Goal: Information Seeking & Learning: Learn about a topic

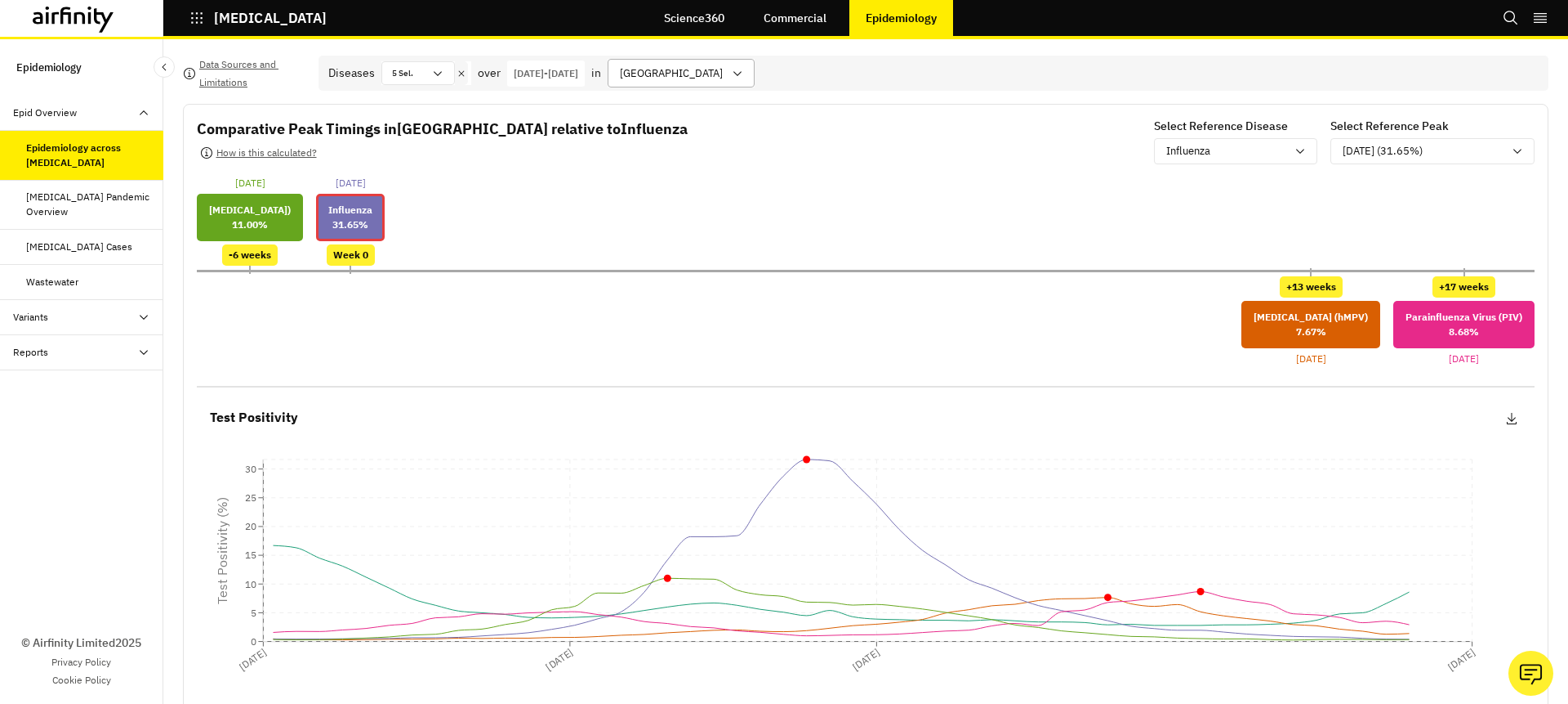
click at [723, 77] on div at bounding box center [671, 74] width 103 height 21
click at [723, 81] on div at bounding box center [671, 74] width 103 height 21
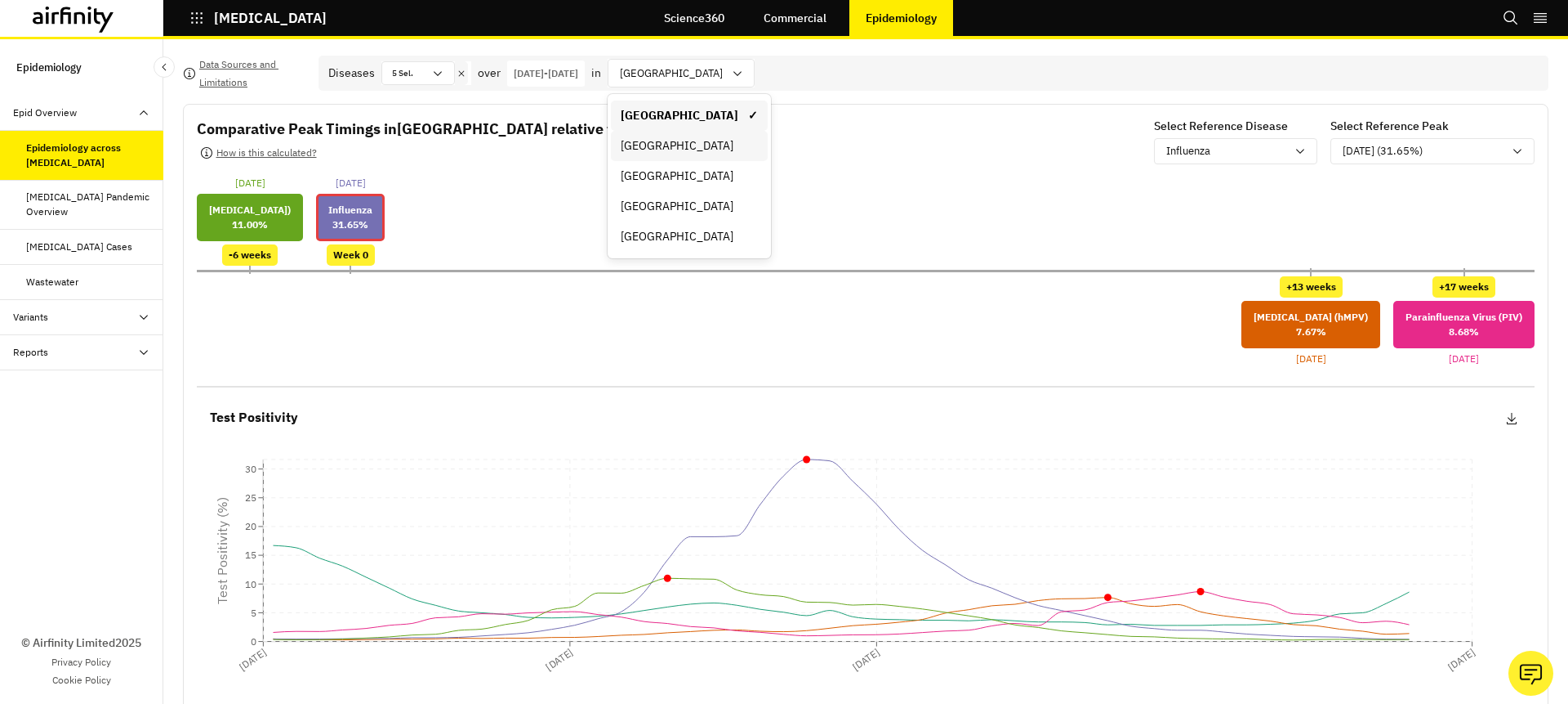
click at [749, 153] on div "[GEOGRAPHIC_DATA]" at bounding box center [689, 146] width 138 height 17
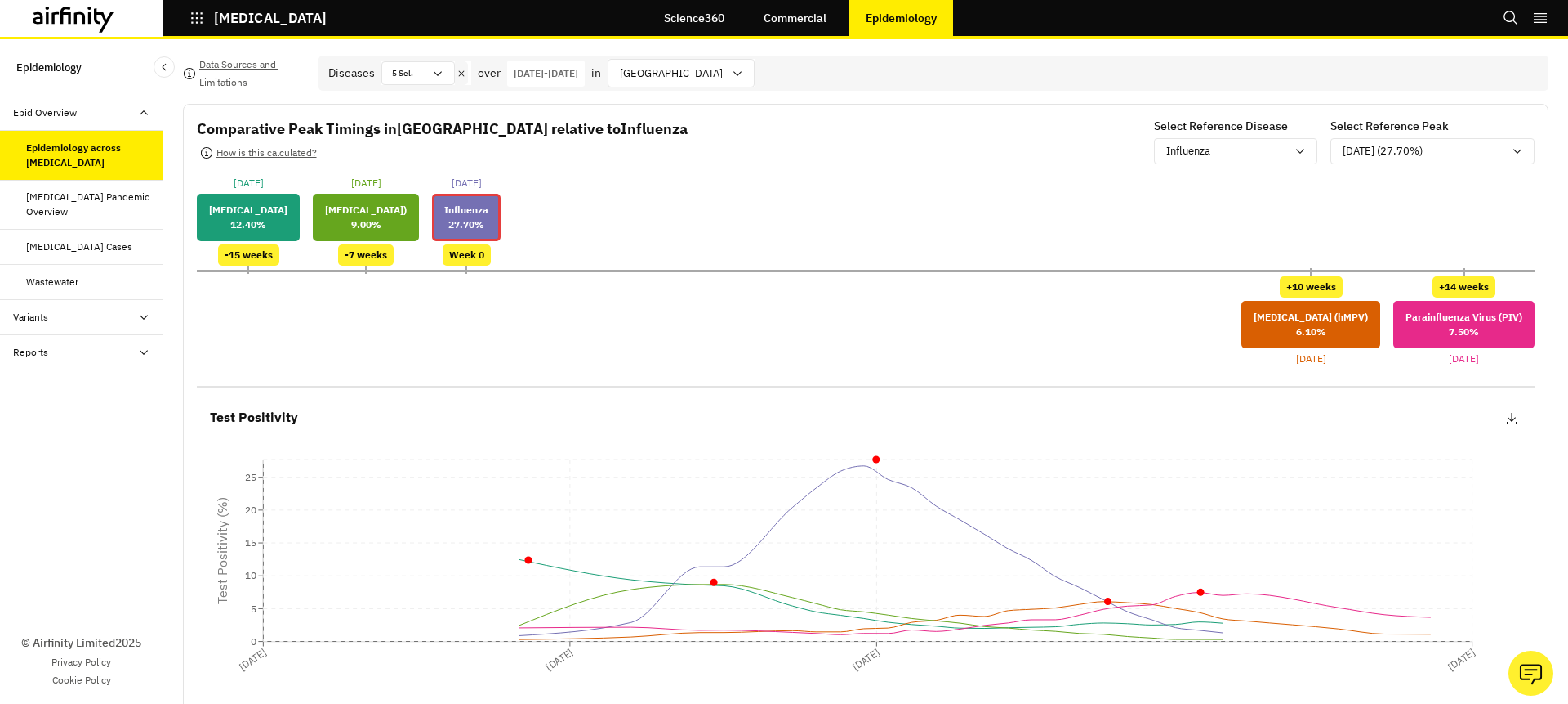
click at [463, 80] on icon at bounding box center [461, 73] width 11 height 13
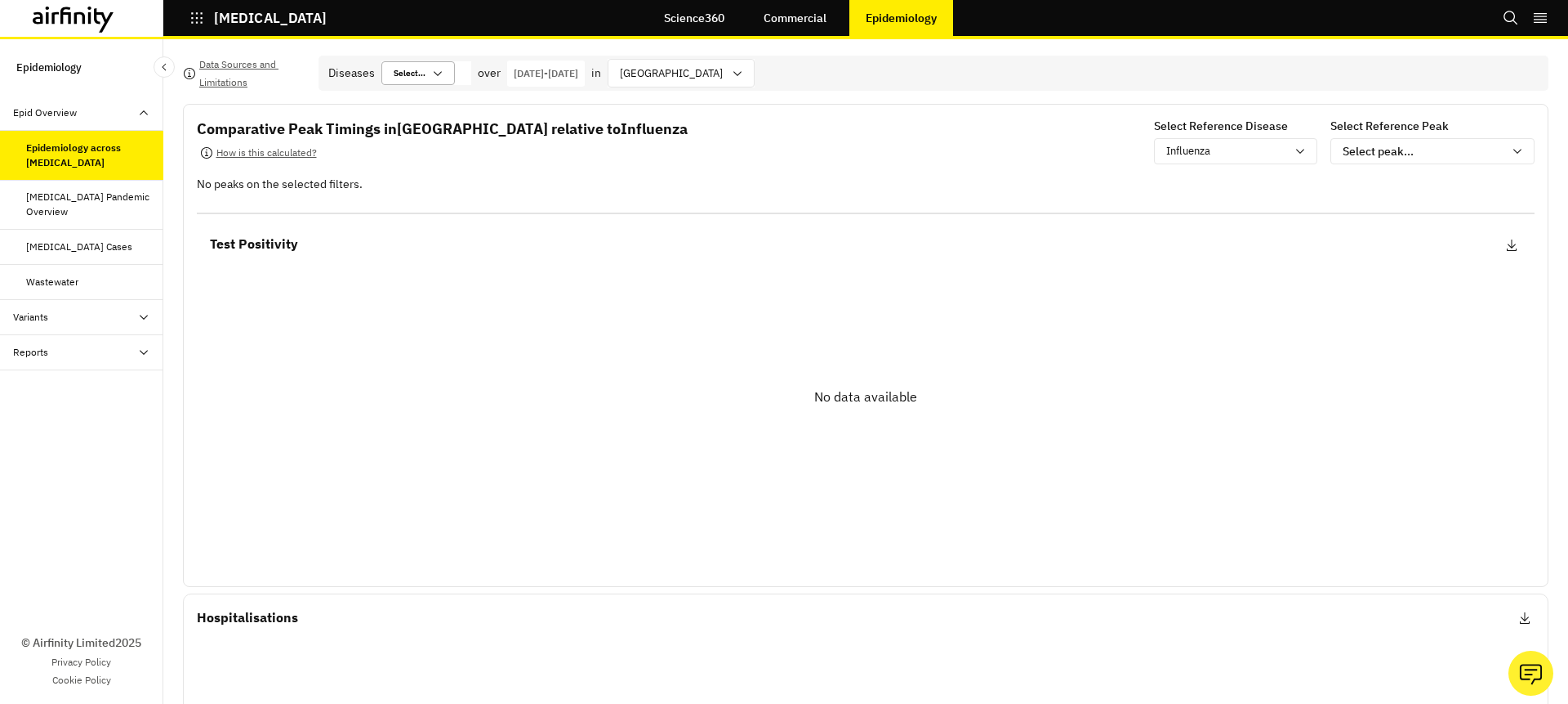
click at [435, 78] on icon at bounding box center [437, 73] width 13 height 13
click at [445, 165] on div "[MEDICAL_DATA] (hMPV)" at bounding box center [463, 161] width 138 height 12
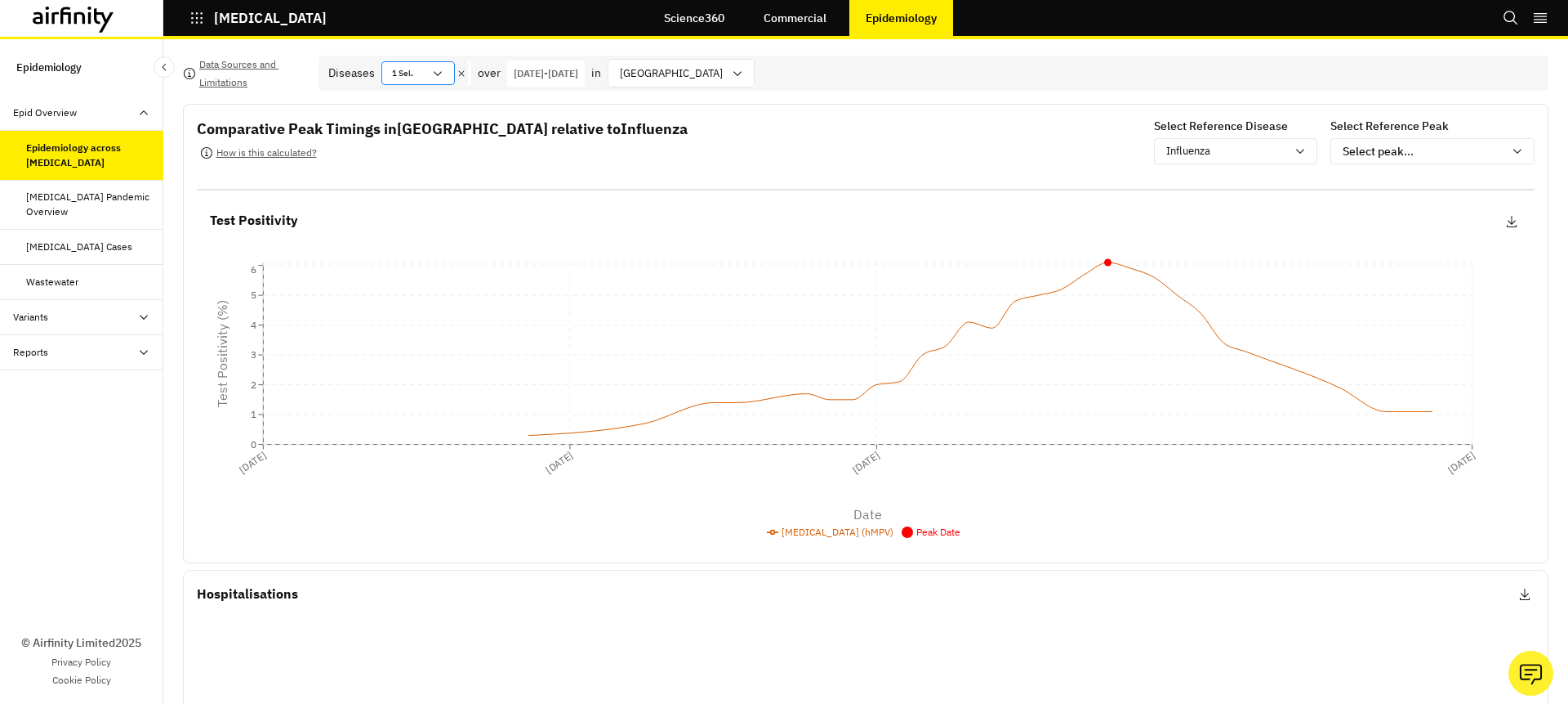
click at [429, 69] on div "1 Sel." at bounding box center [407, 73] width 49 height 22
click at [450, 144] on div "[MEDICAL_DATA] (hMPV) ✓" at bounding box center [463, 136] width 157 height 25
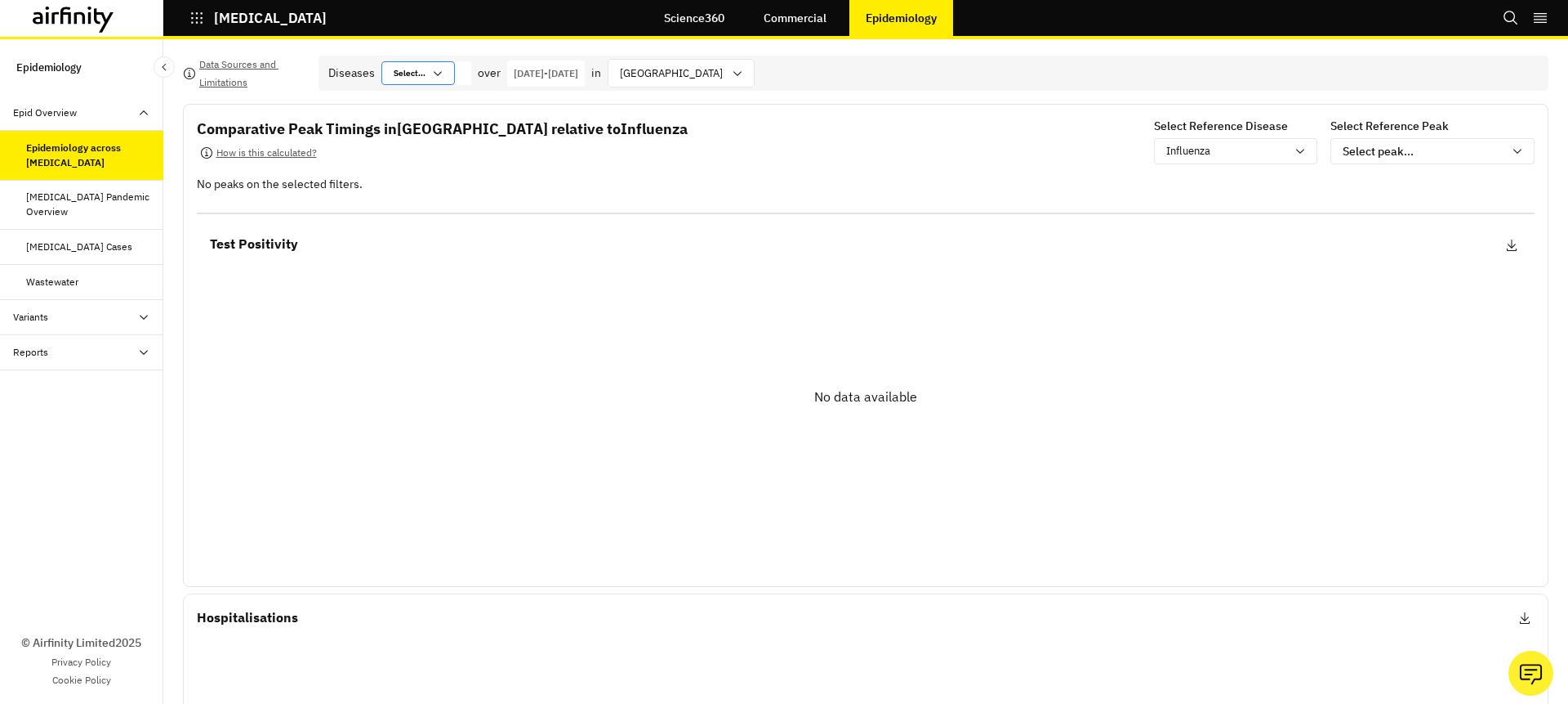
click at [420, 69] on div at bounding box center [409, 74] width 32 height 16
click at [445, 189] on div "Influenza" at bounding box center [463, 187] width 138 height 12
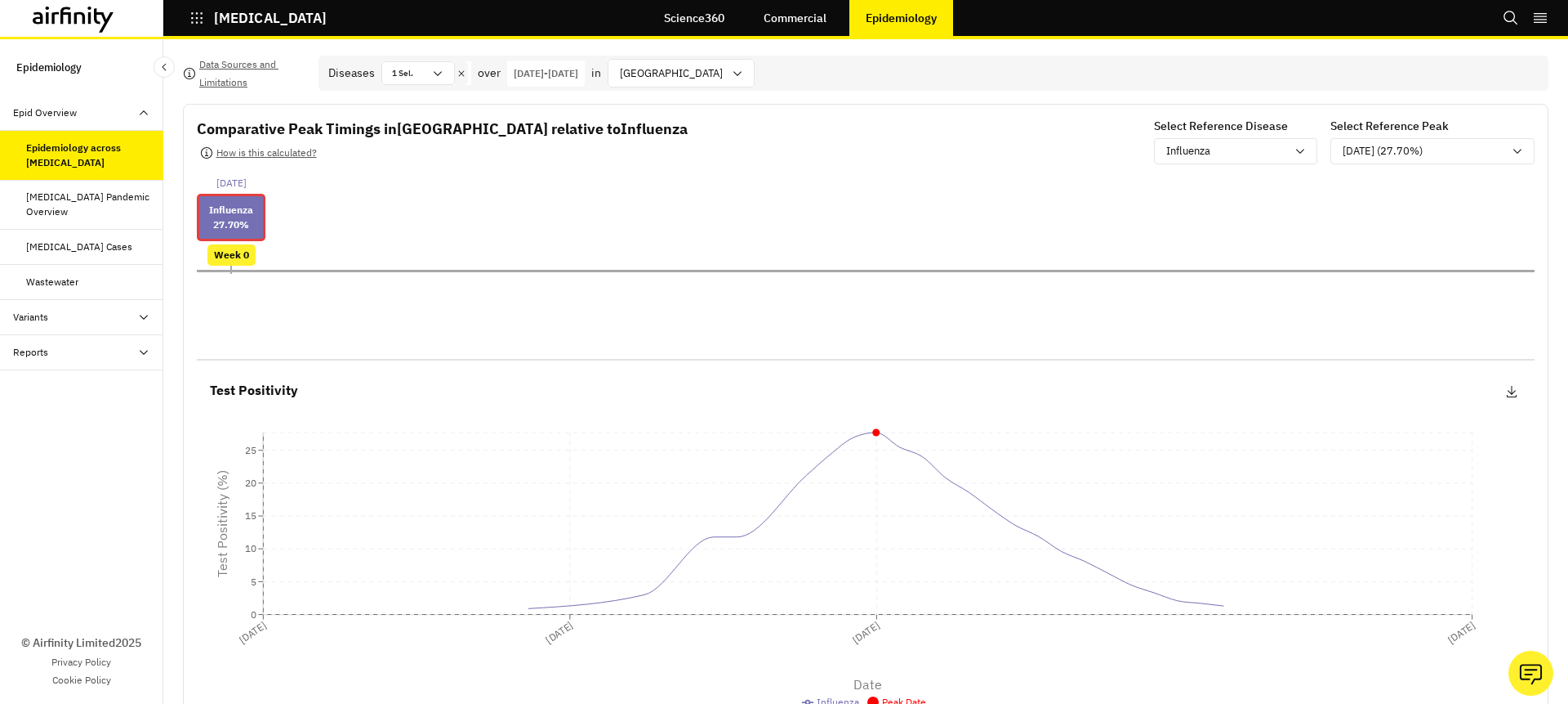
click at [458, 74] on icon at bounding box center [461, 73] width 11 height 13
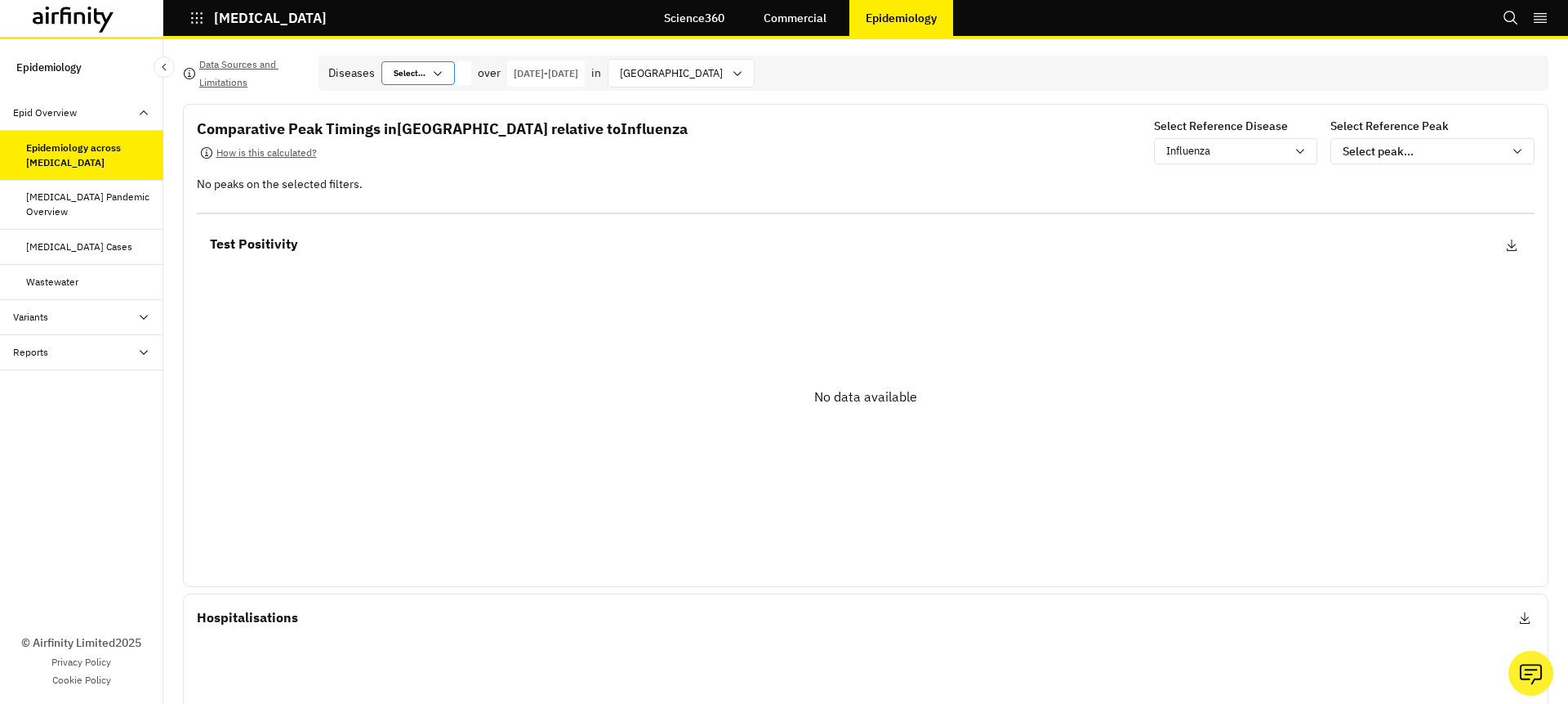
click at [431, 74] on icon at bounding box center [437, 73] width 13 height 13
click at [439, 205] on div "Parainfluenza Virus (PIV)" at bounding box center [463, 211] width 157 height 25
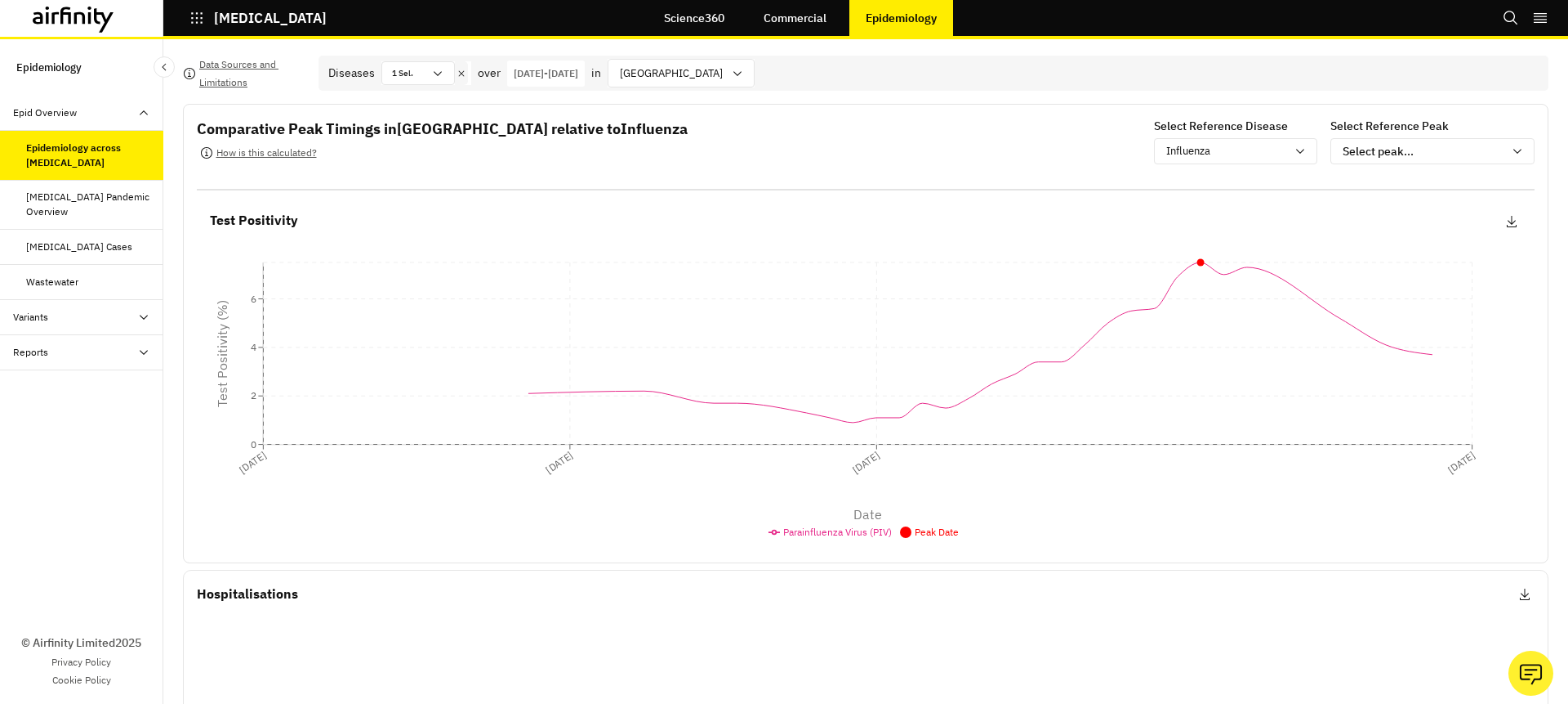
click at [458, 70] on icon at bounding box center [461, 73] width 11 height 13
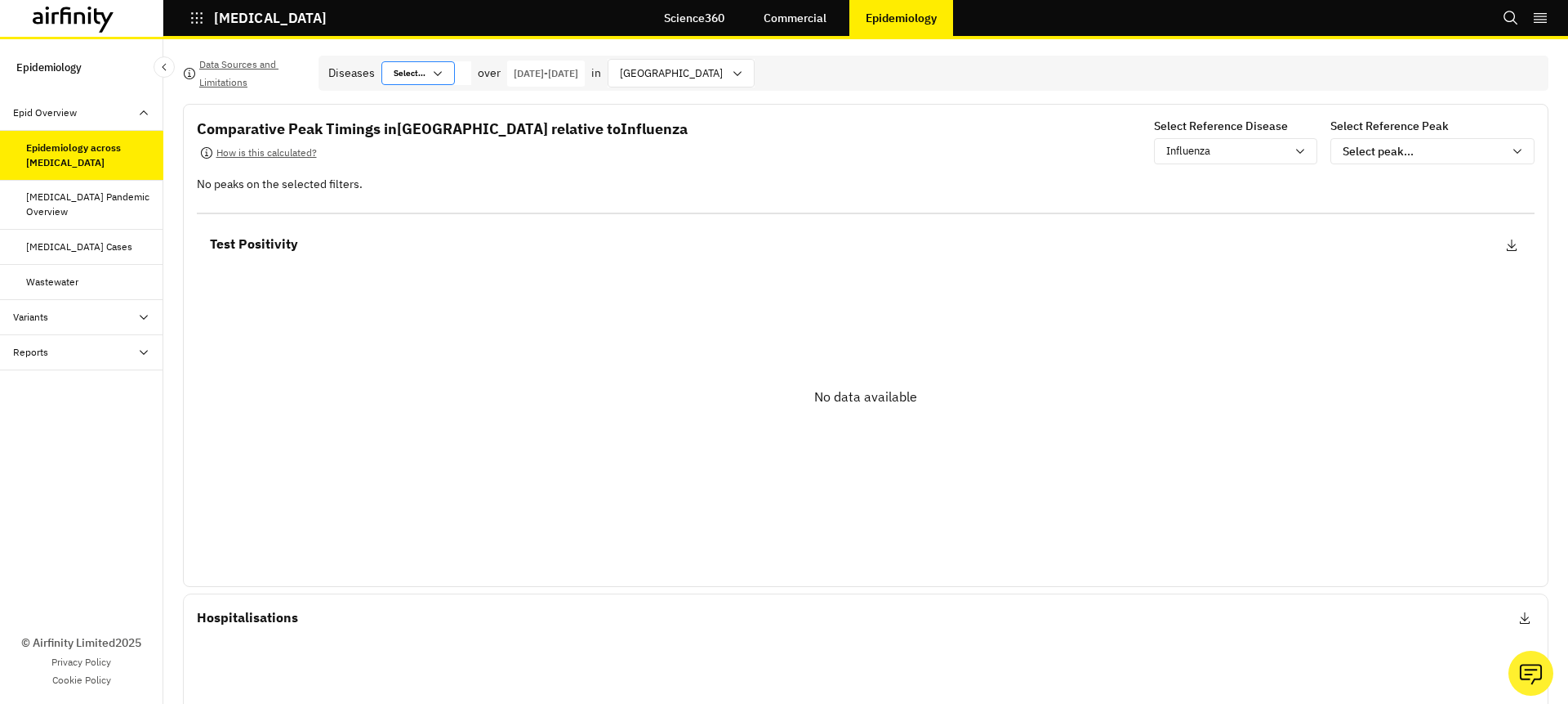
click at [426, 74] on div "Select... Select..." at bounding box center [407, 73] width 49 height 22
click at [427, 242] on div "[MEDICAL_DATA])" at bounding box center [463, 237] width 138 height 12
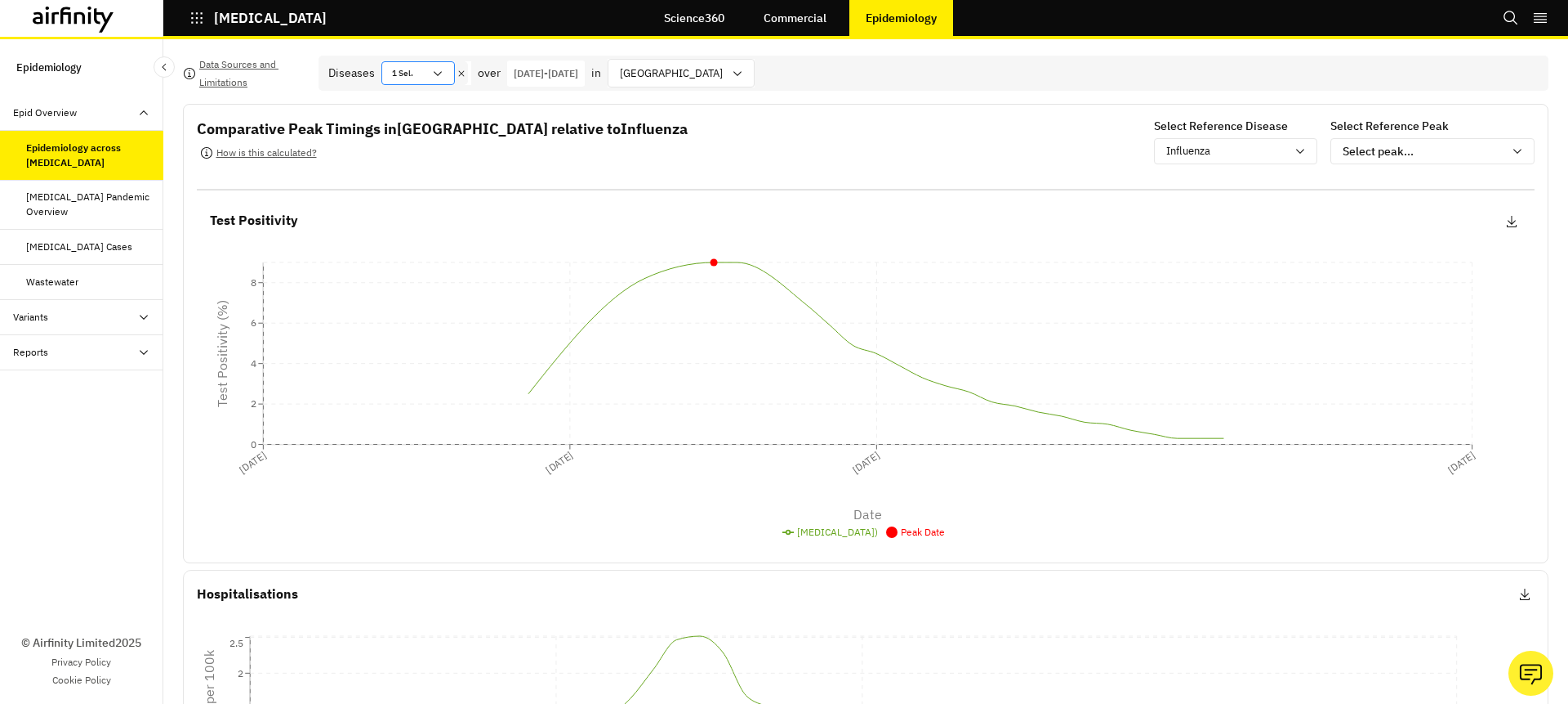
click at [446, 66] on div "1 Sel." at bounding box center [418, 73] width 74 height 23
click at [460, 71] on icon at bounding box center [461, 73] width 11 height 13
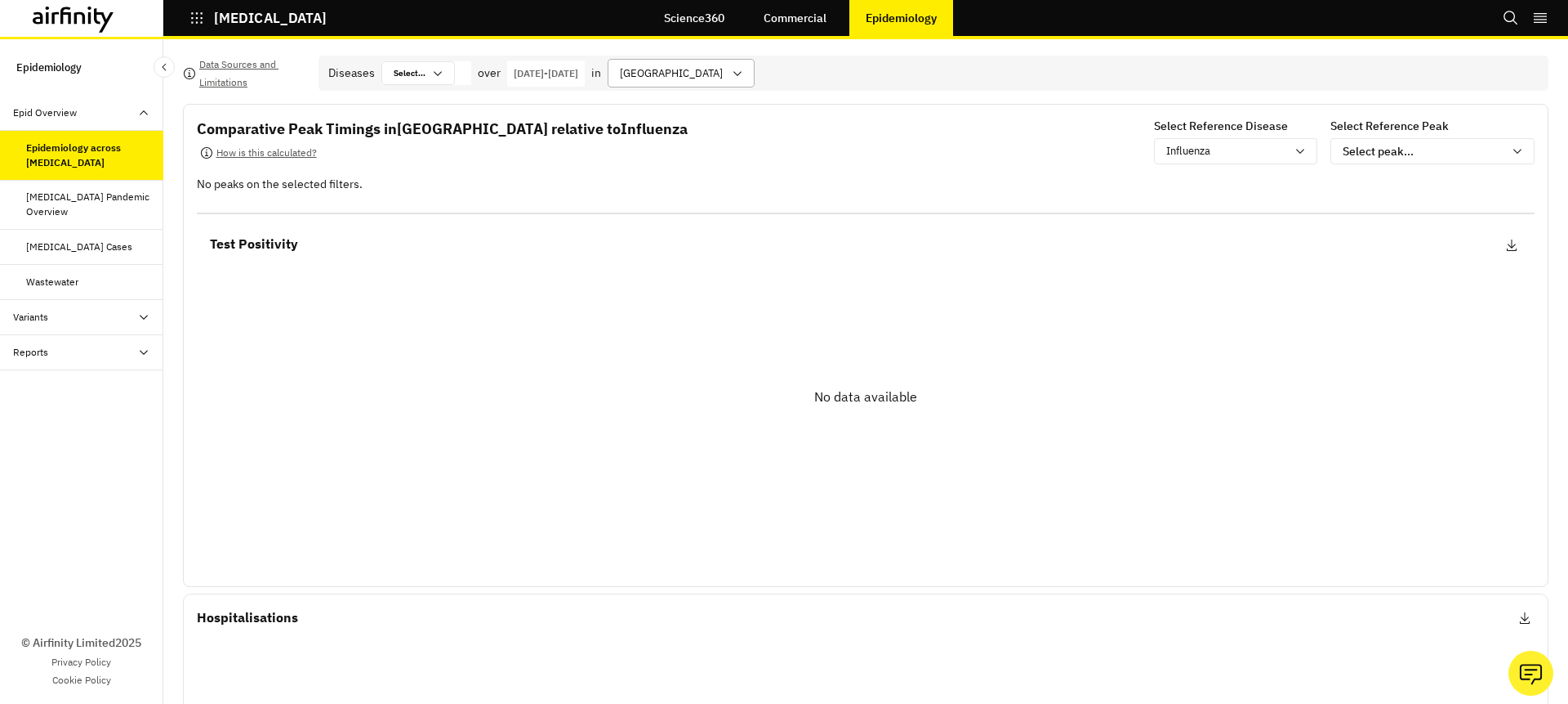
click at [718, 64] on div at bounding box center [671, 74] width 103 height 21
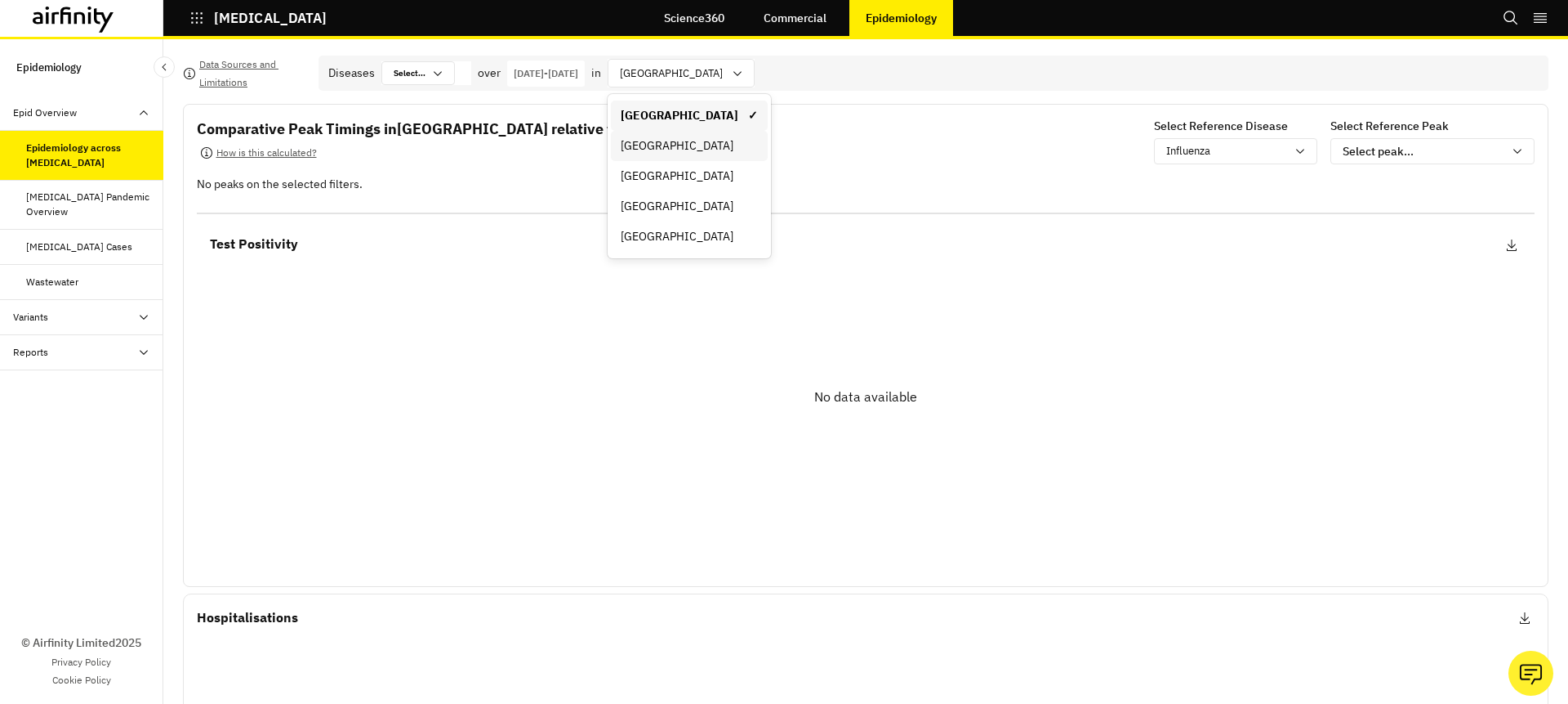
click at [719, 142] on div "[GEOGRAPHIC_DATA]" at bounding box center [689, 146] width 138 height 17
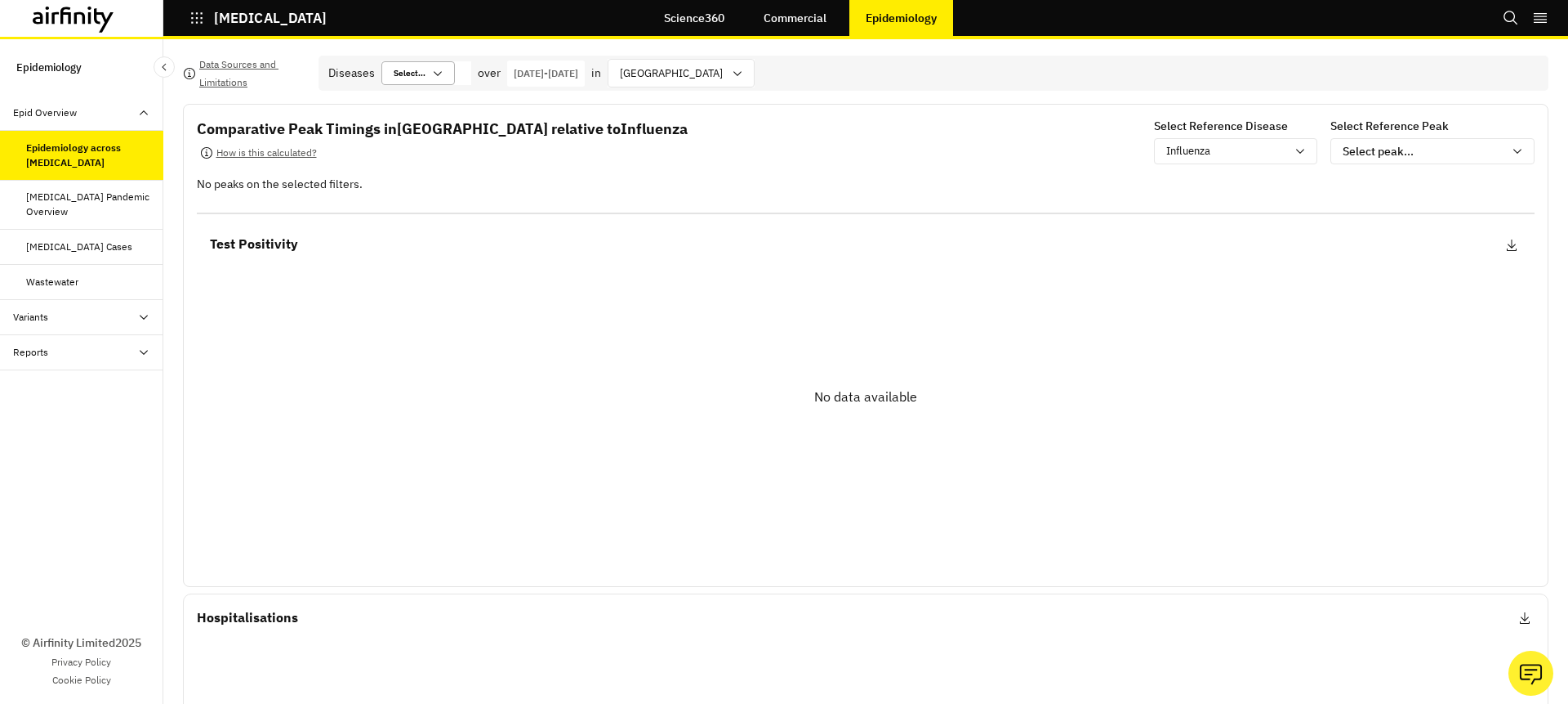
click at [436, 74] on icon at bounding box center [437, 73] width 13 height 13
click at [441, 142] on div "[MEDICAL_DATA]" at bounding box center [463, 136] width 138 height 12
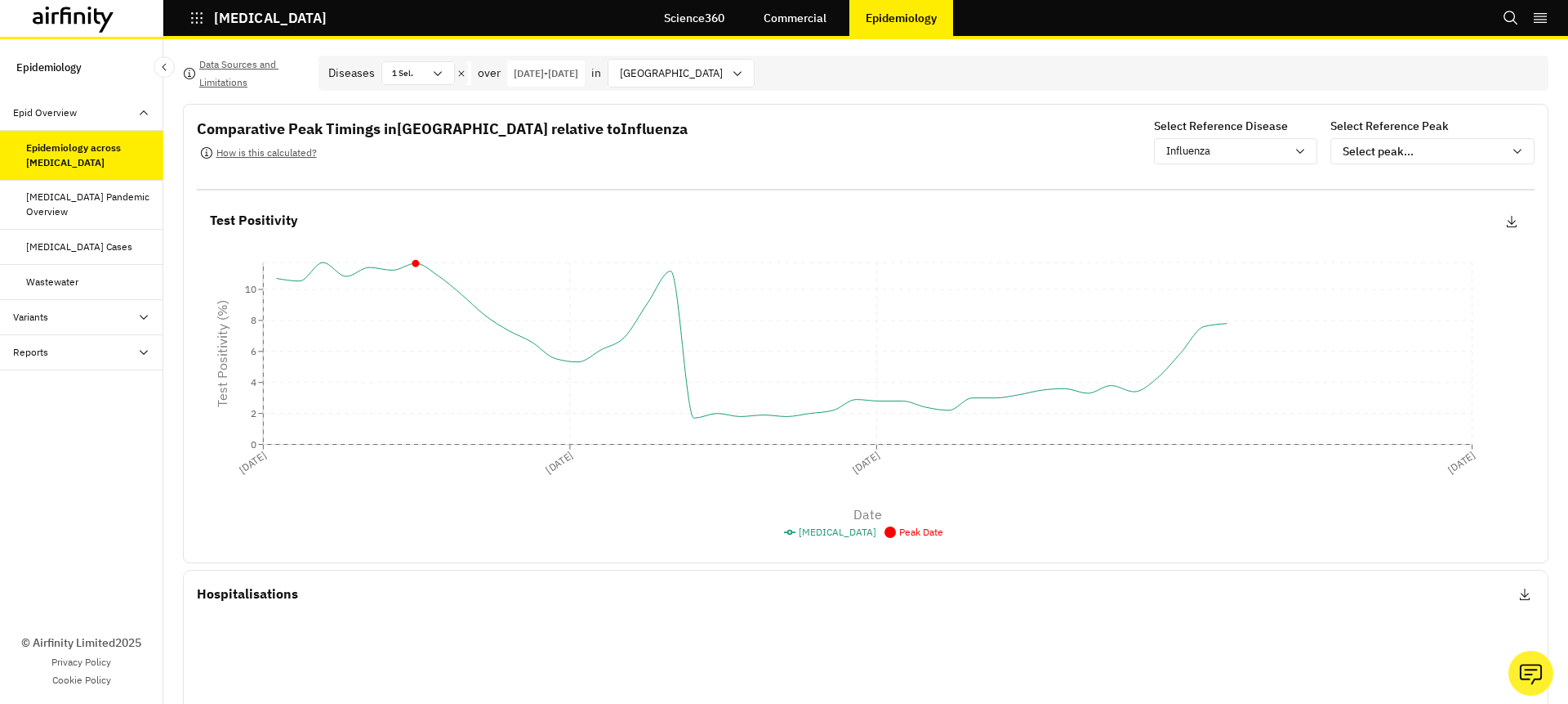
click at [455, 70] on div at bounding box center [461, 73] width 13 height 23
click at [459, 70] on icon at bounding box center [461, 73] width 11 height 13
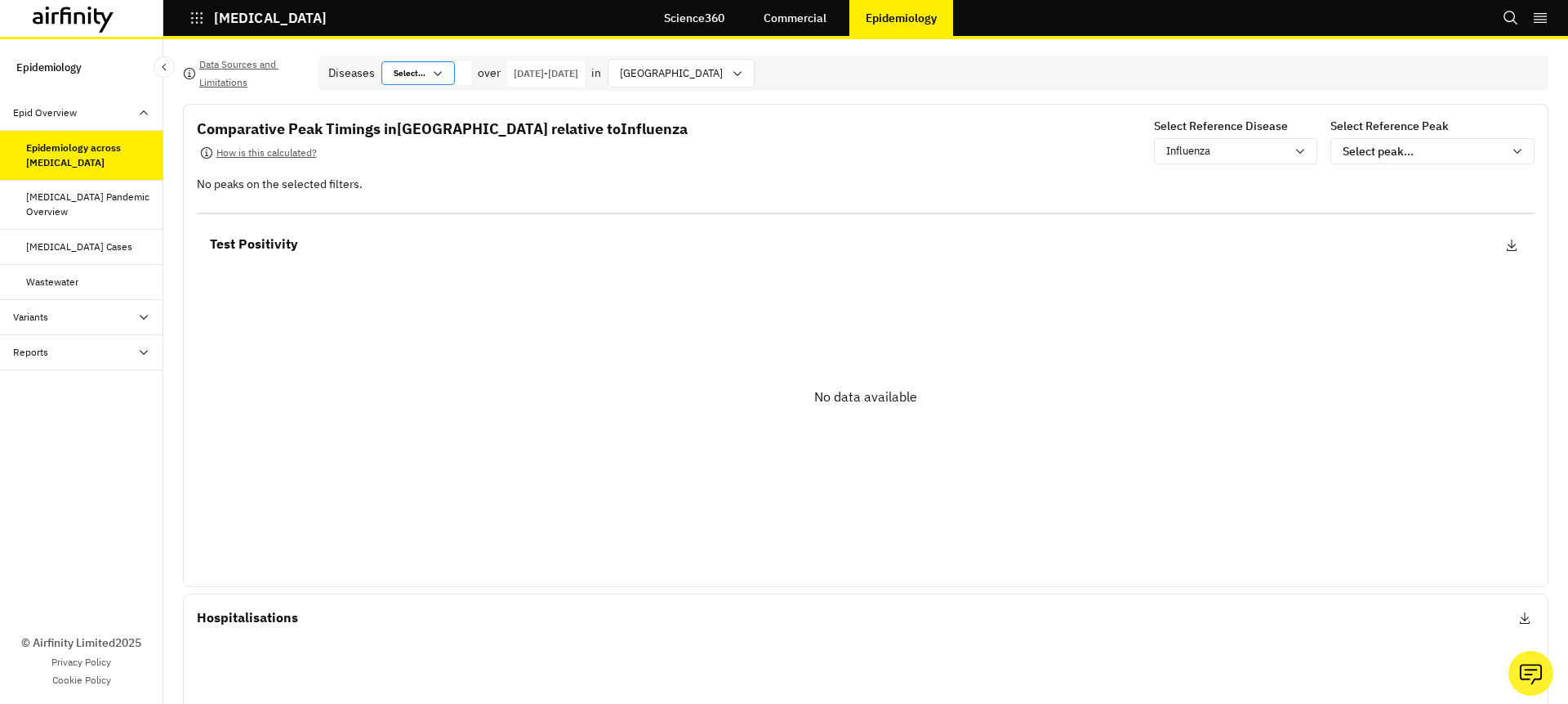
click at [436, 70] on icon at bounding box center [437, 73] width 13 height 13
click at [436, 157] on div "[MEDICAL_DATA] (hMPV)" at bounding box center [463, 161] width 138 height 12
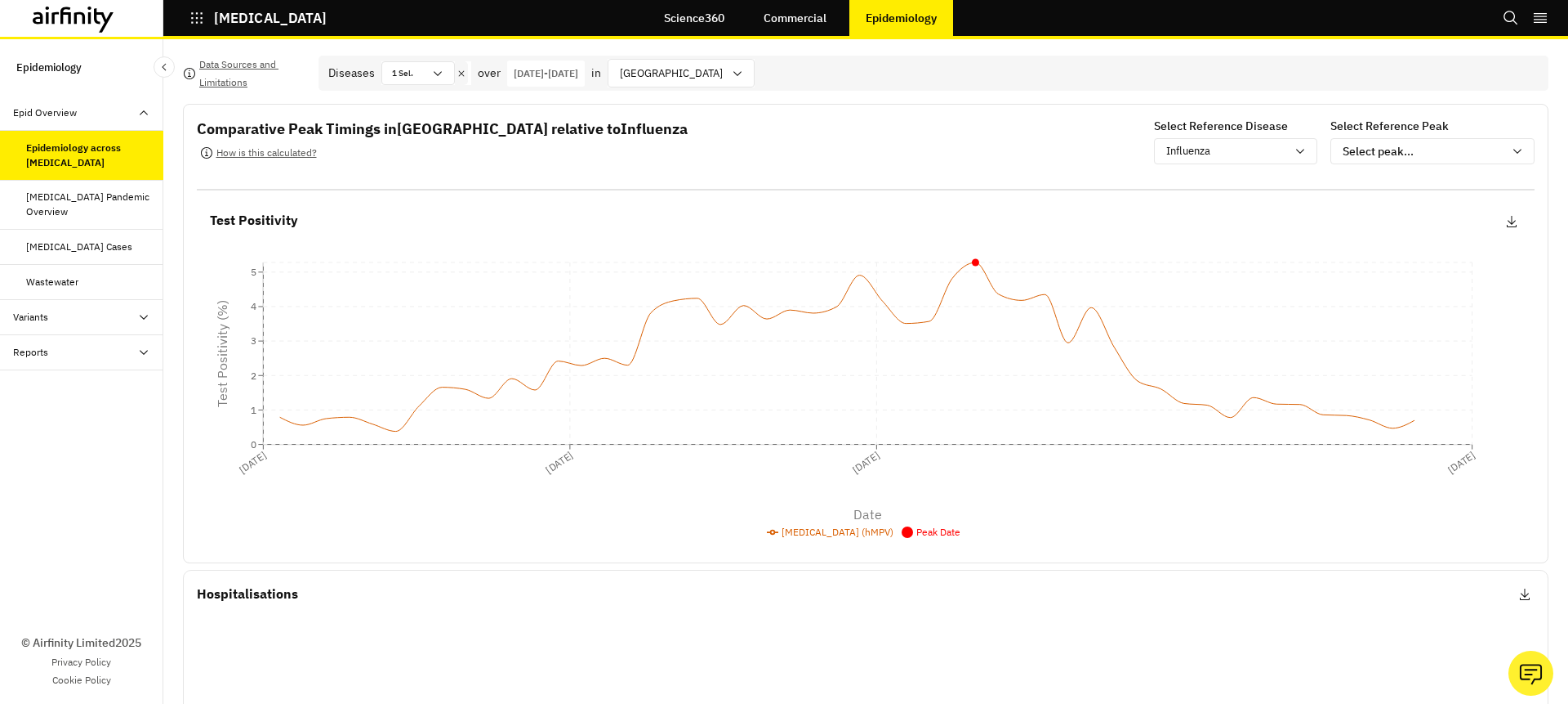
click at [459, 77] on icon at bounding box center [461, 73] width 11 height 13
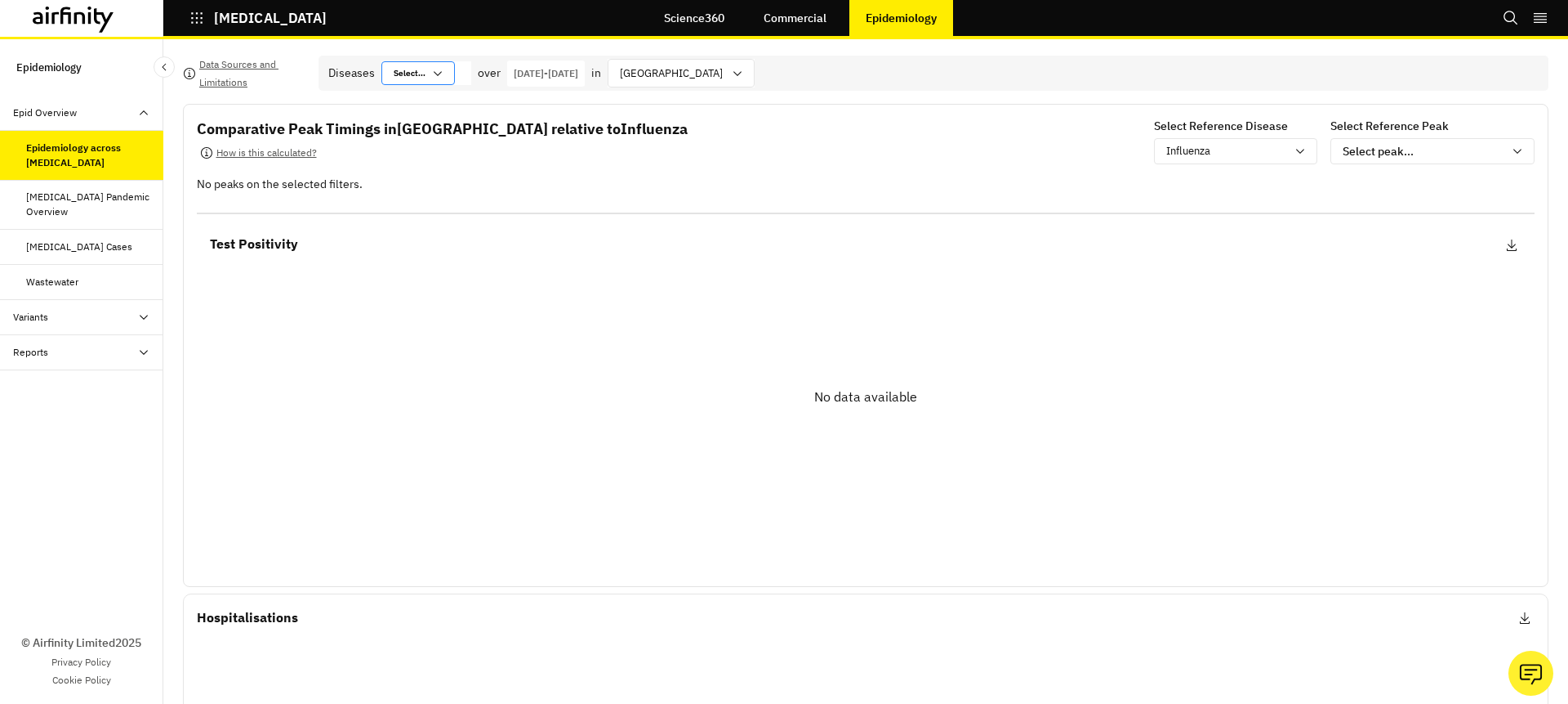
click at [435, 77] on icon at bounding box center [437, 73] width 13 height 13
click at [448, 193] on div "Influenza" at bounding box center [463, 187] width 138 height 12
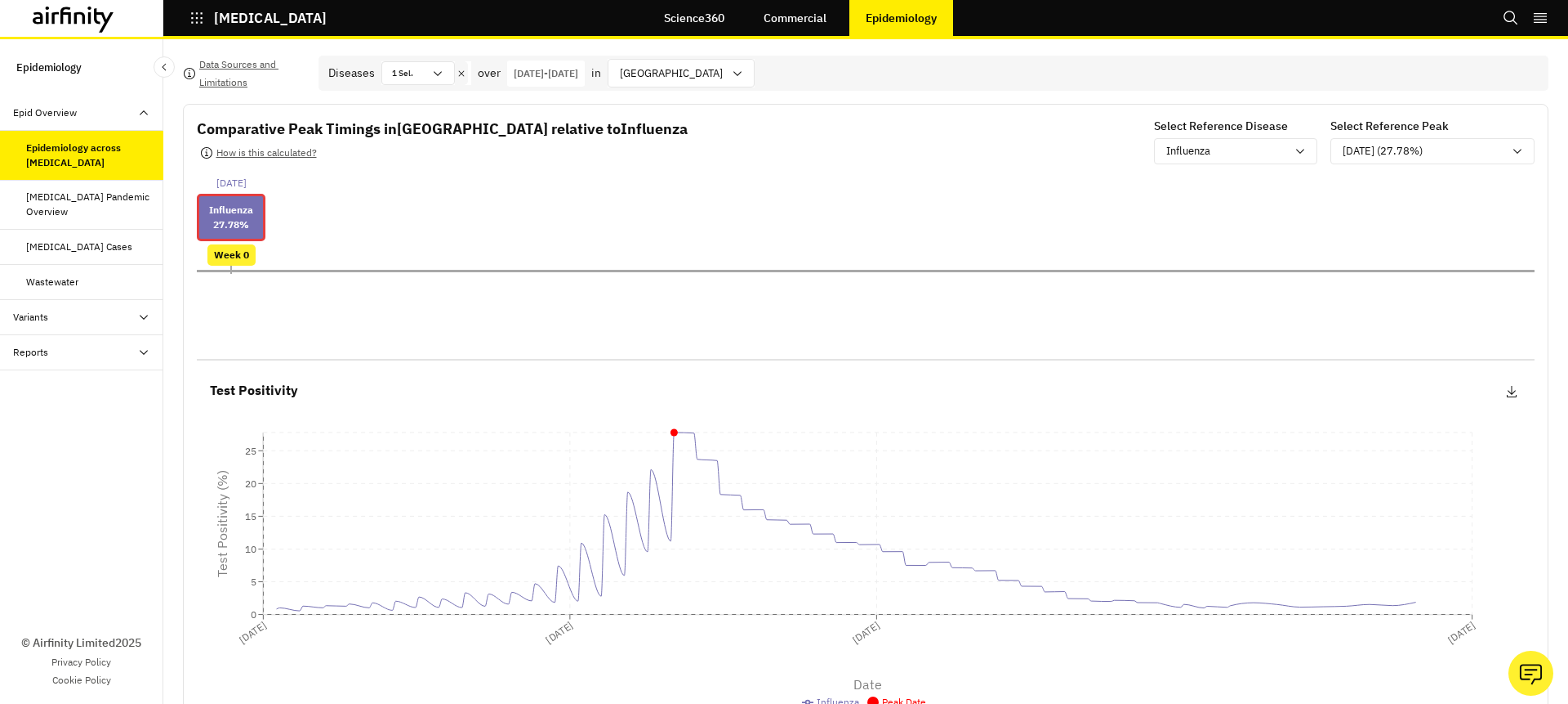
click at [463, 75] on icon at bounding box center [461, 73] width 6 height 6
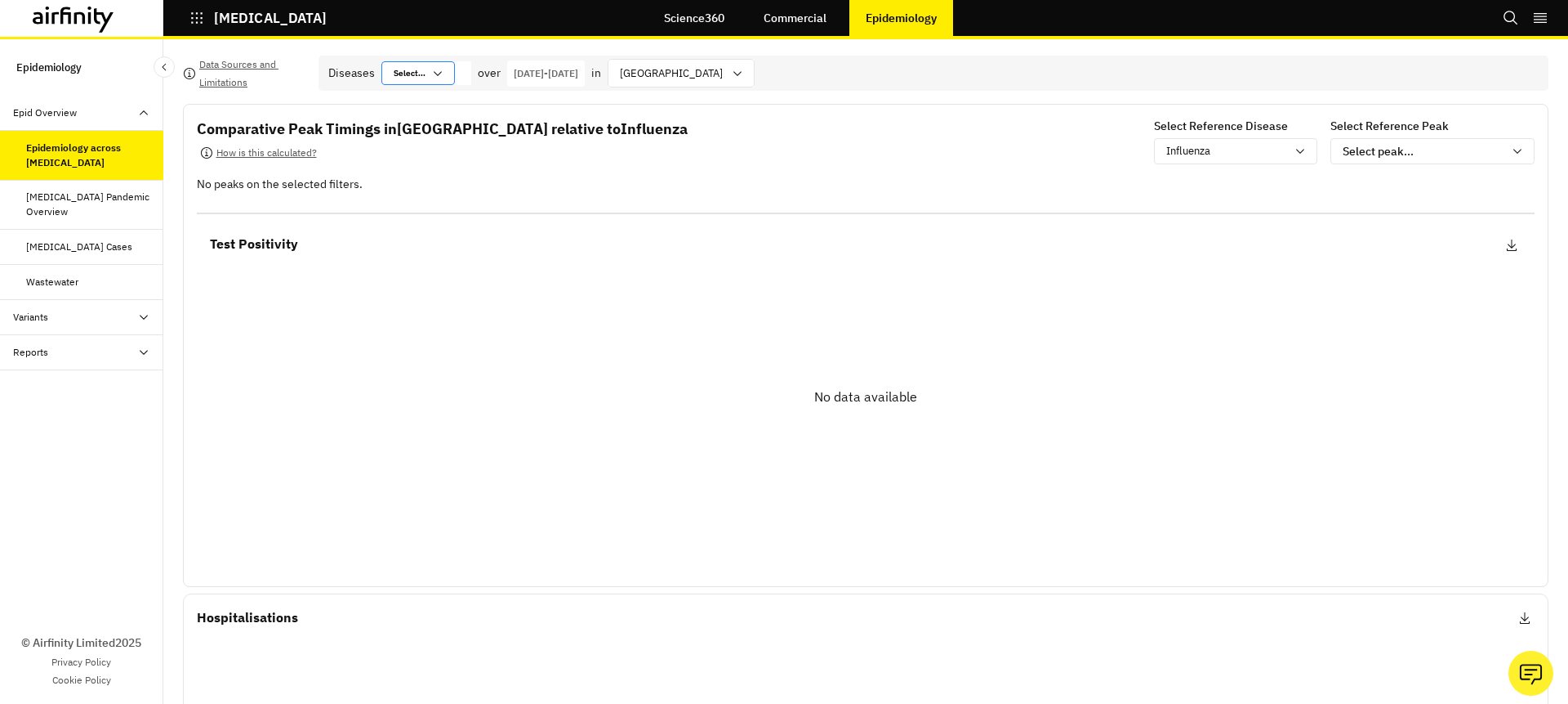
click at [444, 75] on icon at bounding box center [437, 73] width 13 height 13
click at [448, 220] on div "Parainfluenza Virus (PIV)" at bounding box center [463, 211] width 157 height 25
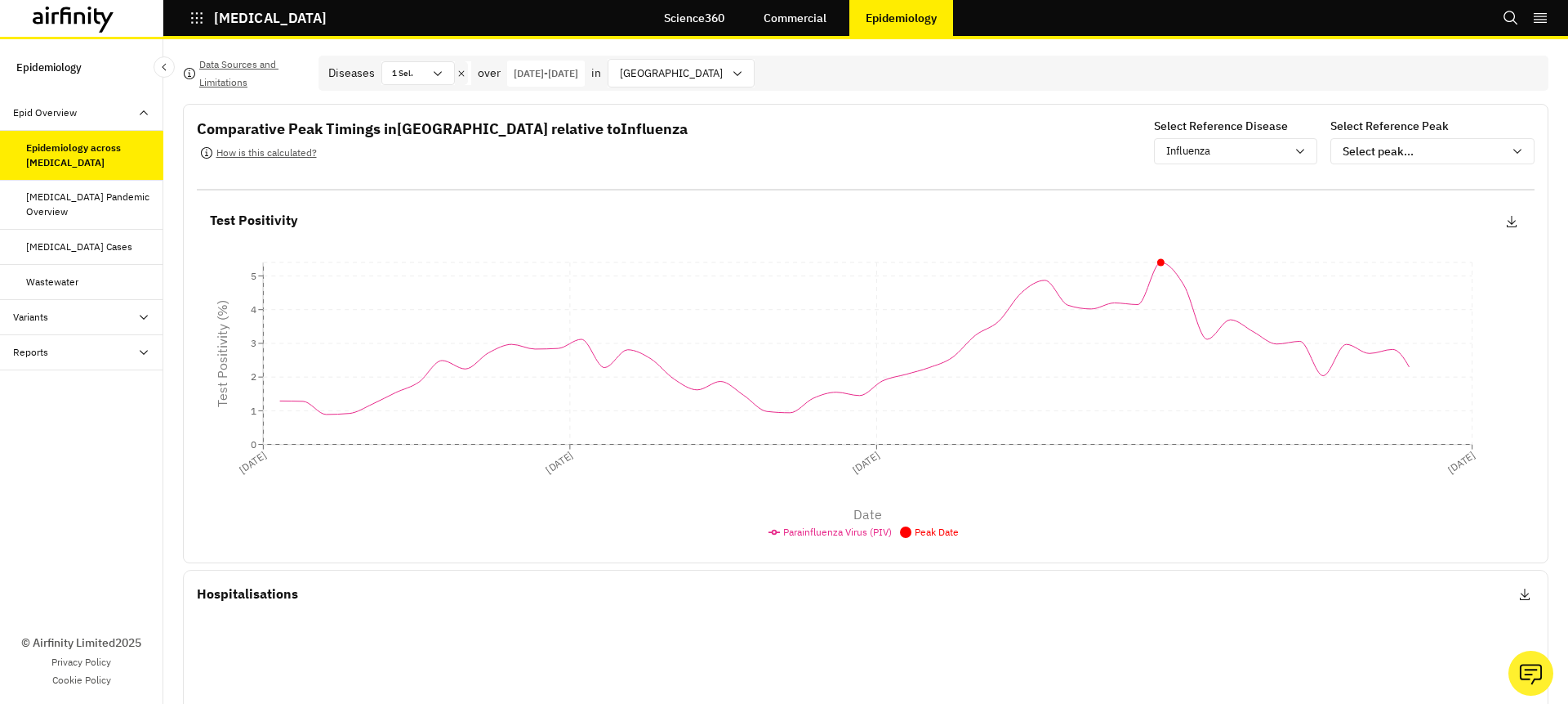
click at [458, 70] on icon at bounding box center [461, 73] width 11 height 13
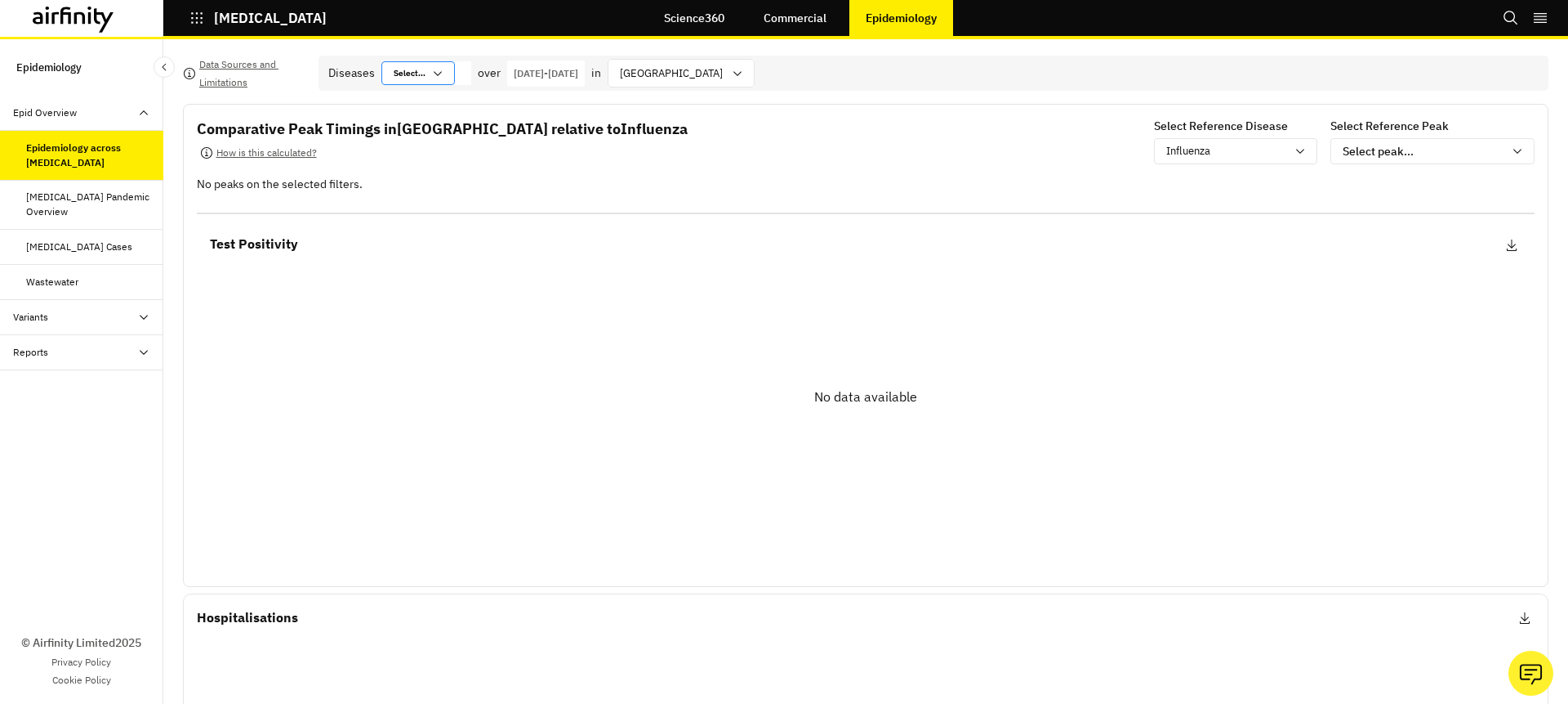
click at [429, 72] on div "Select... Select..." at bounding box center [407, 73] width 49 height 22
click at [445, 243] on div "[MEDICAL_DATA])" at bounding box center [463, 237] width 157 height 25
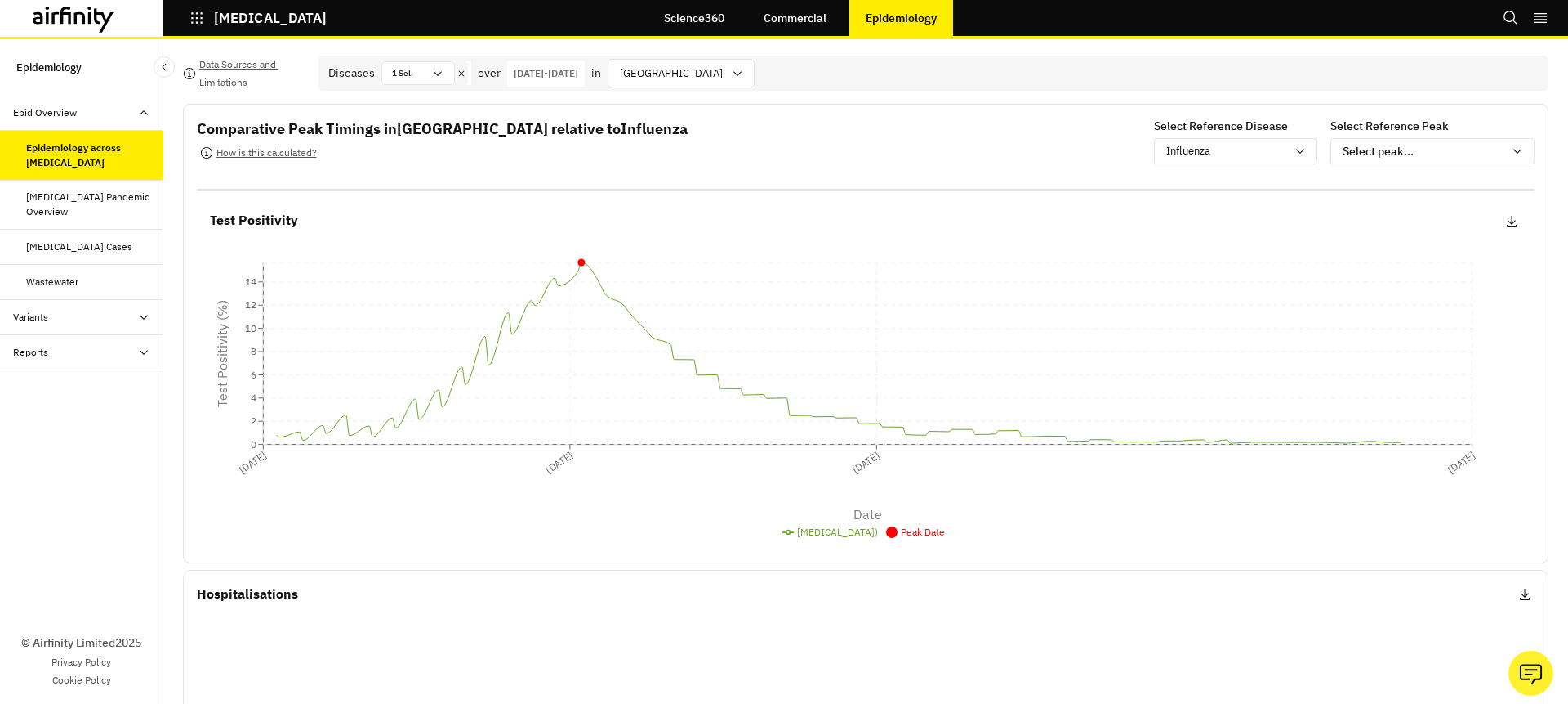
click at [465, 70] on icon at bounding box center [461, 73] width 11 height 13
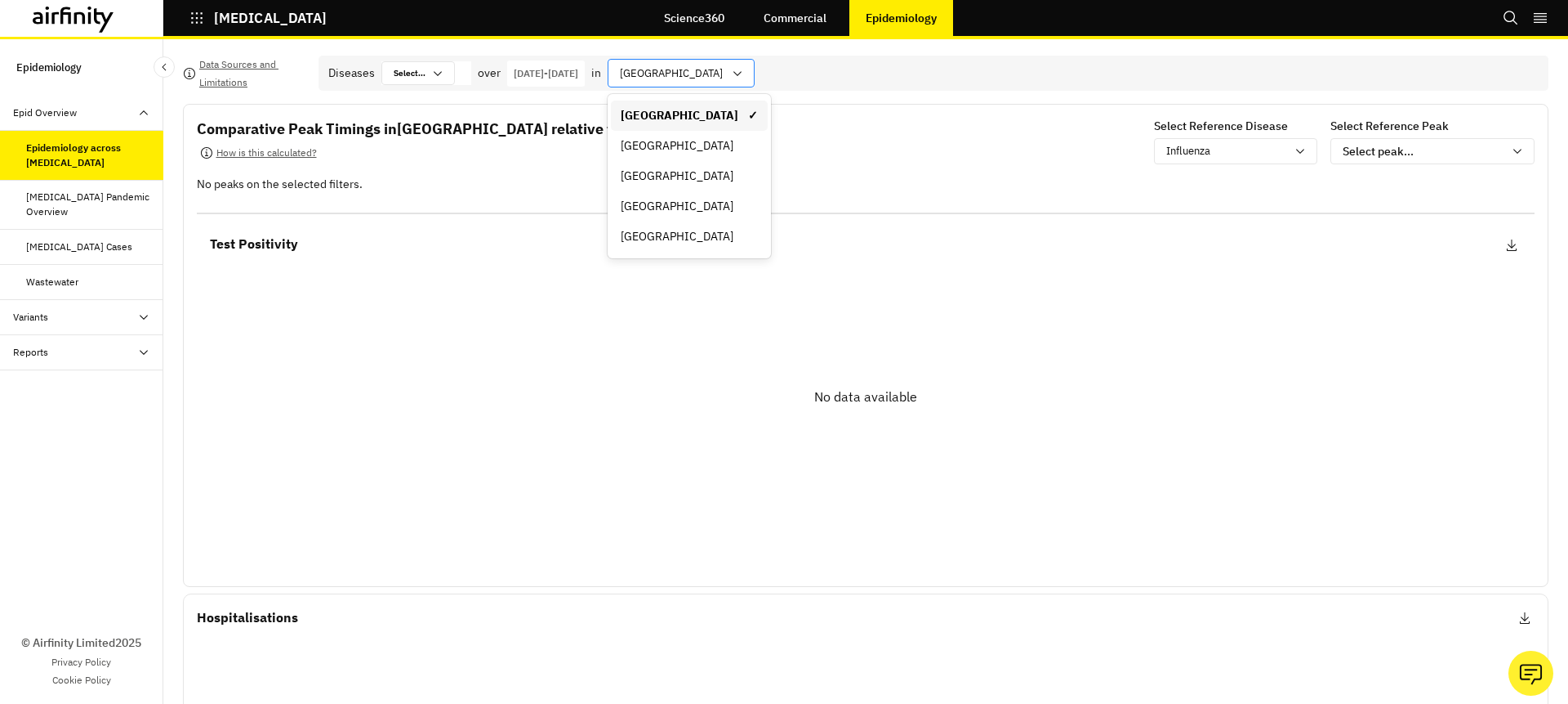
click at [720, 64] on div at bounding box center [671, 74] width 103 height 21
click at [735, 188] on div "[GEOGRAPHIC_DATA]" at bounding box center [689, 176] width 157 height 30
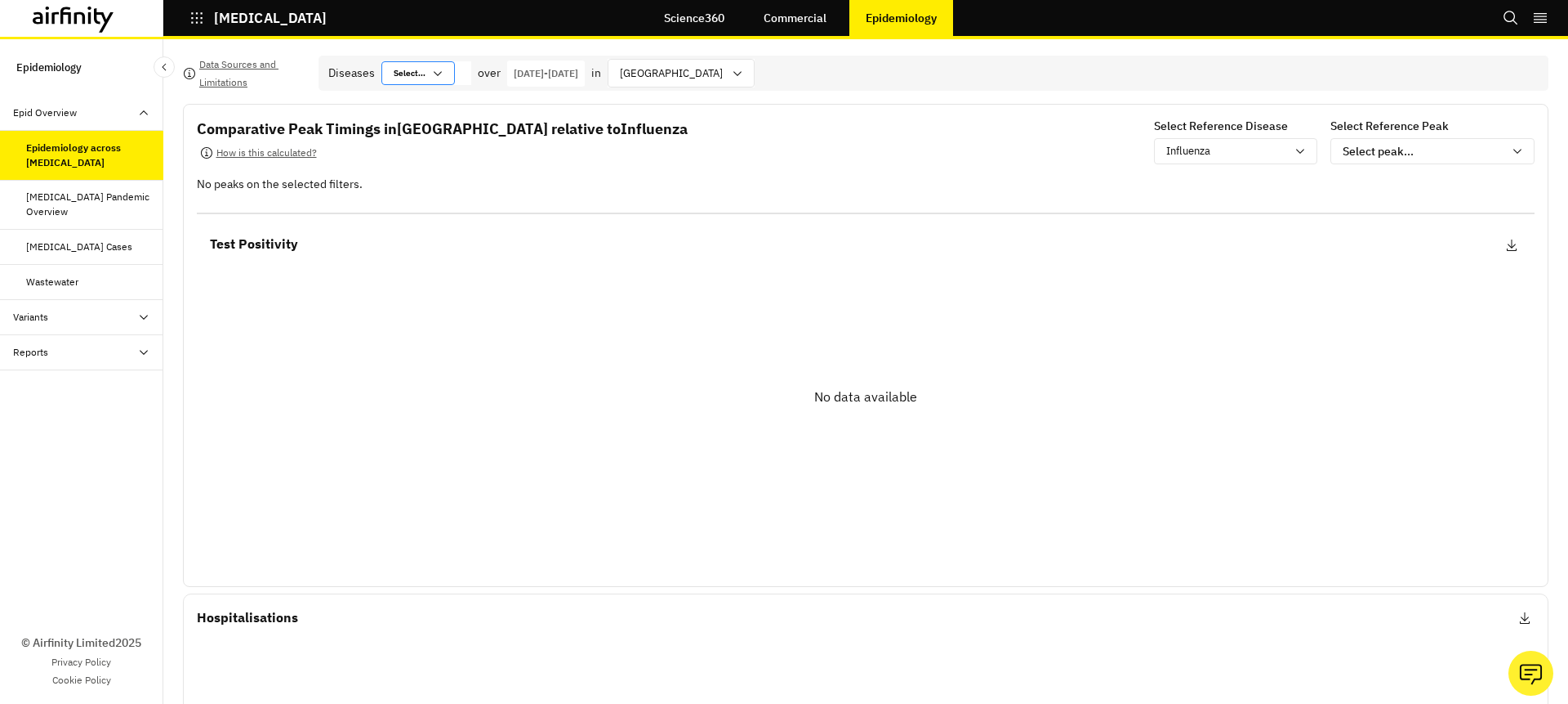
click at [440, 79] on icon at bounding box center [437, 73] width 13 height 13
click at [456, 139] on div "[MEDICAL_DATA]" at bounding box center [463, 136] width 138 height 12
click at [465, 74] on icon at bounding box center [461, 73] width 11 height 13
click at [434, 74] on icon at bounding box center [437, 73] width 13 height 13
click at [452, 165] on div "[MEDICAL_DATA] (hMPV)" at bounding box center [463, 161] width 138 height 12
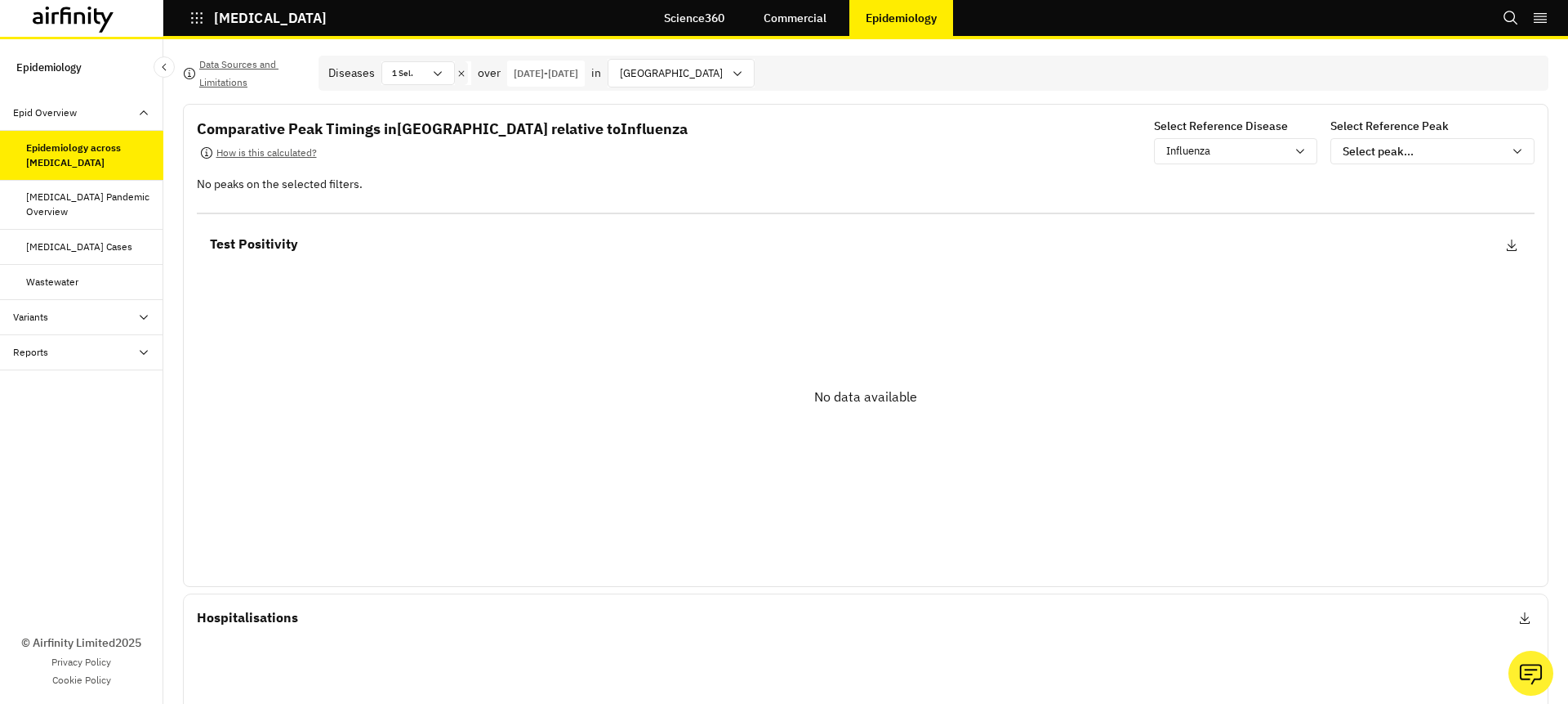
click at [460, 79] on icon at bounding box center [461, 73] width 11 height 13
click at [434, 77] on icon at bounding box center [437, 73] width 13 height 13
click at [442, 184] on div "Influenza" at bounding box center [463, 187] width 138 height 12
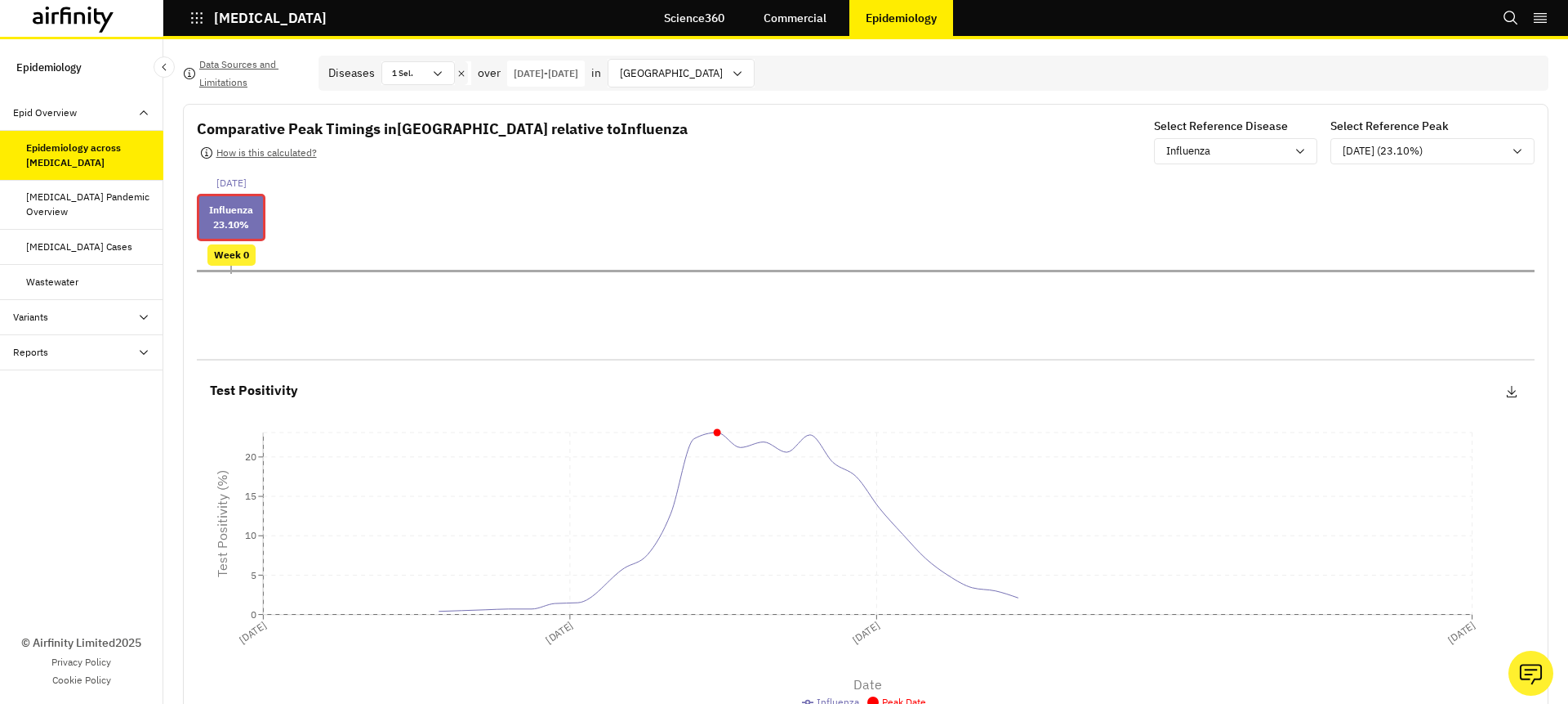
click at [458, 70] on icon at bounding box center [461, 73] width 11 height 13
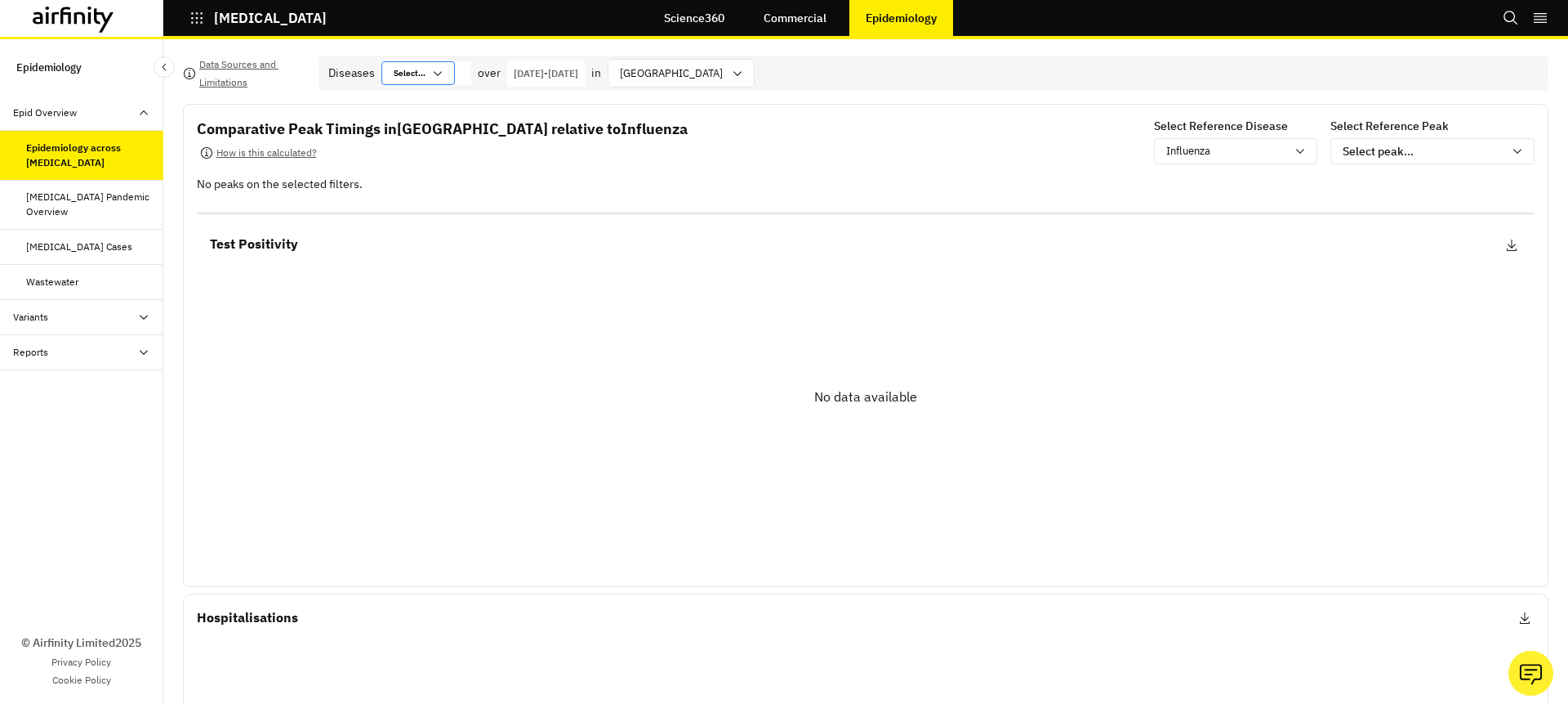
click at [436, 70] on icon at bounding box center [437, 73] width 13 height 13
click at [456, 210] on div "Parainfluenza Virus (PIV)" at bounding box center [463, 212] width 138 height 12
click at [450, 81] on div "1 Sel." at bounding box center [418, 73] width 74 height 23
click at [464, 80] on div at bounding box center [461, 73] width 13 height 23
click at [437, 80] on div "1 Sel." at bounding box center [418, 73] width 74 height 23
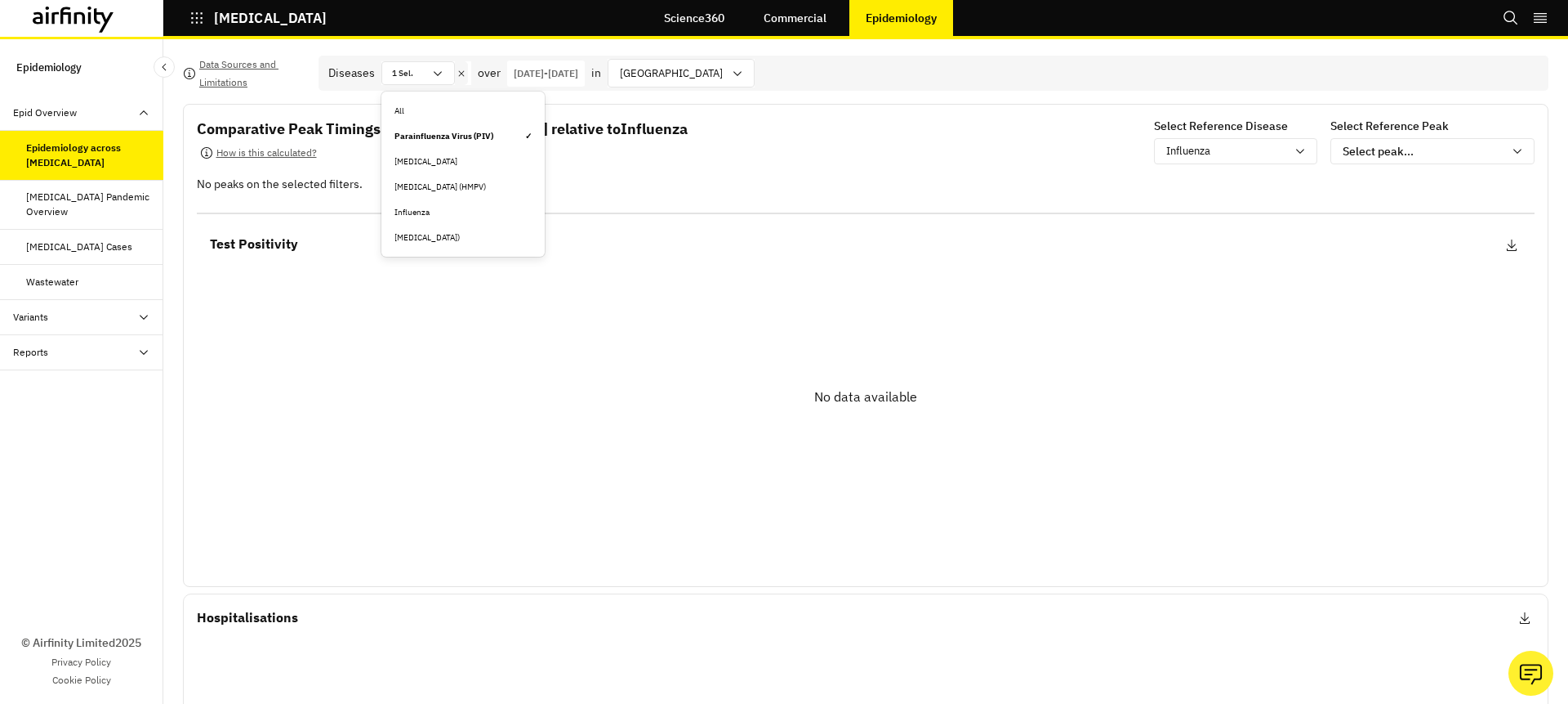
click at [457, 236] on div "[MEDICAL_DATA])" at bounding box center [463, 237] width 138 height 12
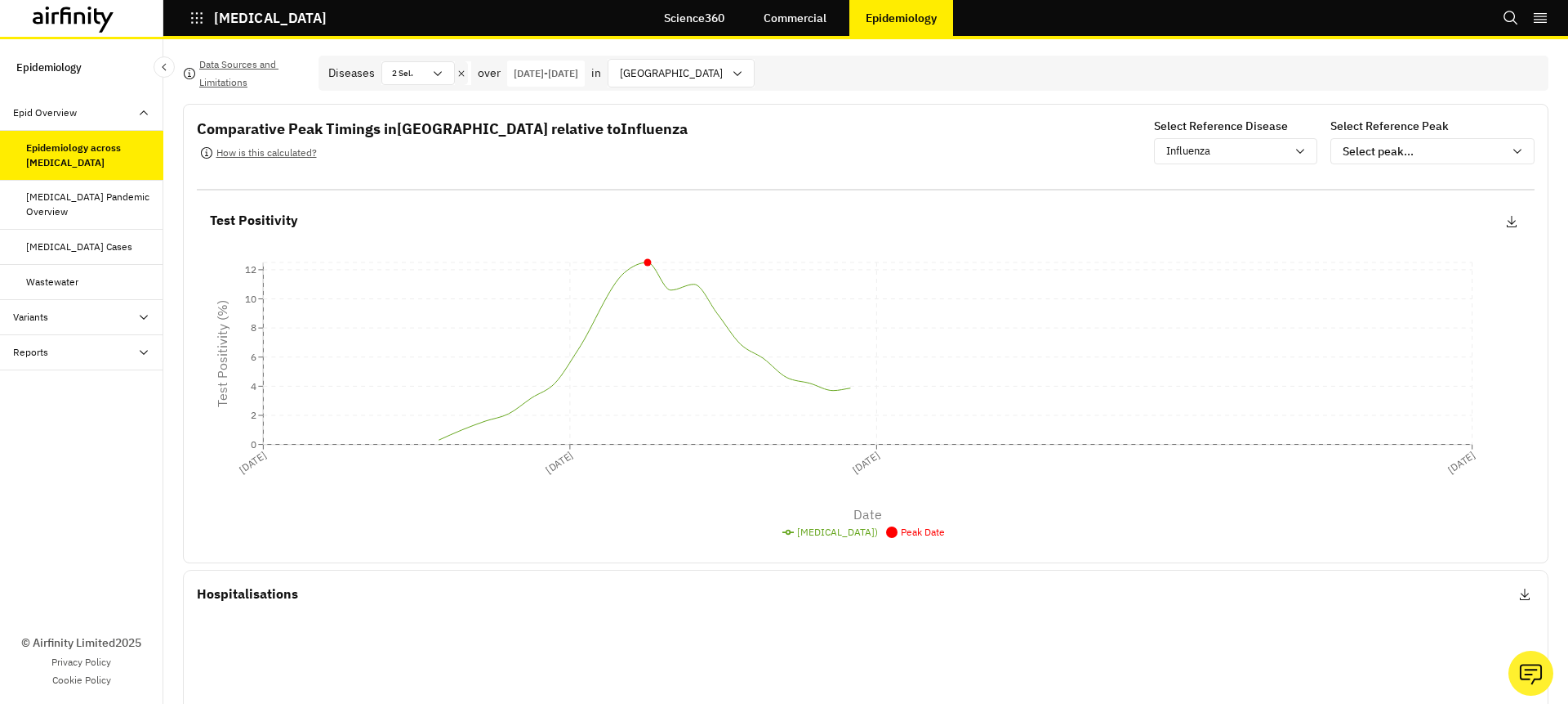
click at [459, 74] on icon at bounding box center [461, 73] width 11 height 13
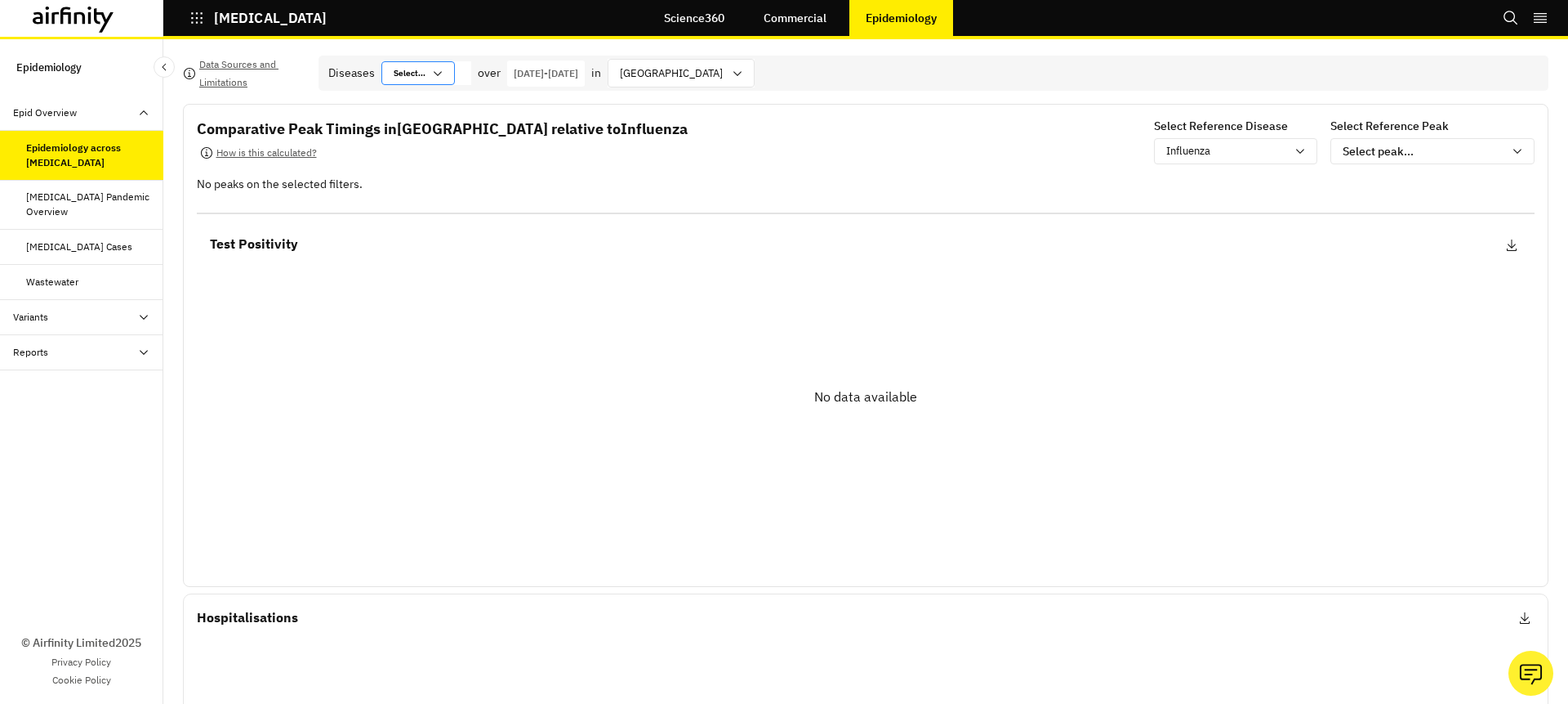
click at [440, 74] on icon at bounding box center [437, 74] width 8 height 5
click at [440, 107] on div "All" at bounding box center [463, 111] width 138 height 12
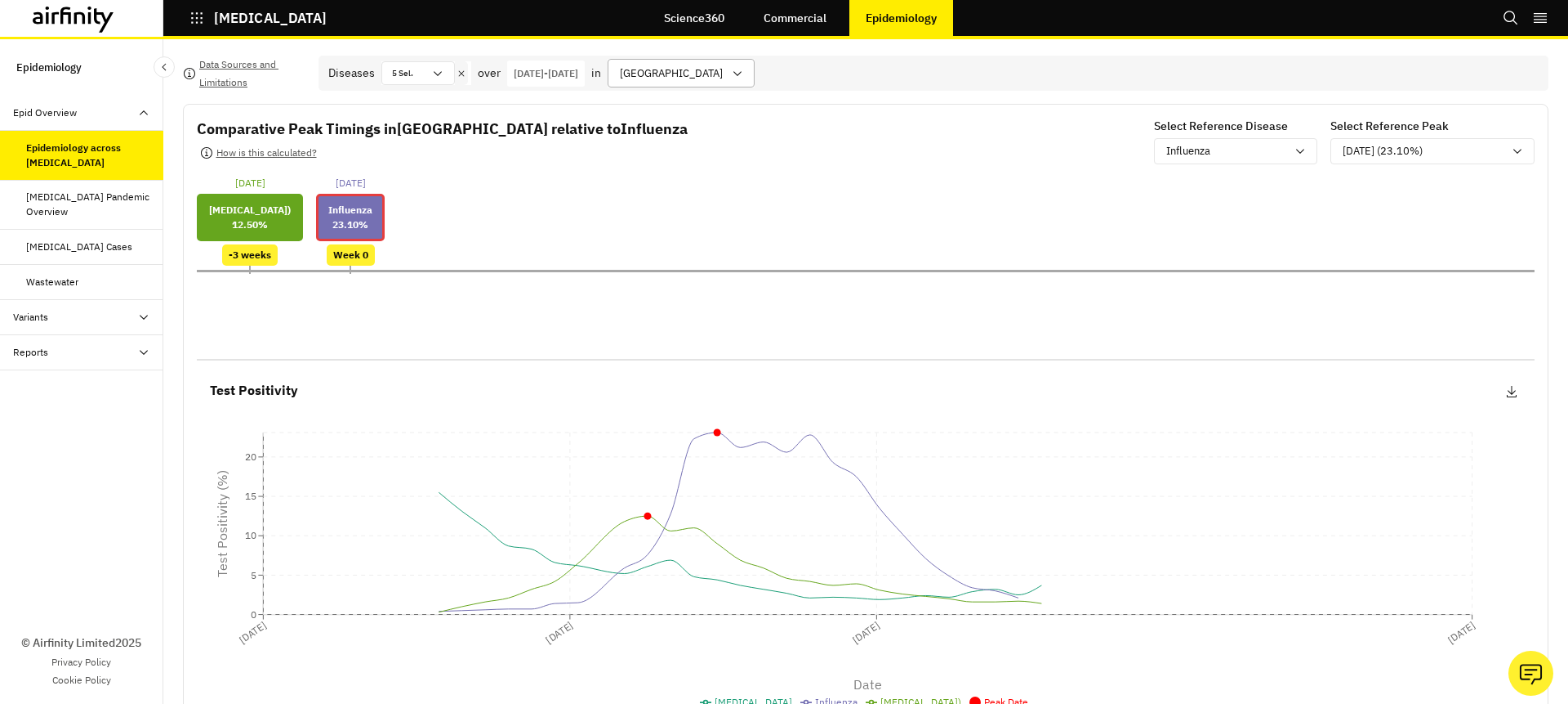
click at [695, 68] on div at bounding box center [671, 74] width 103 height 21
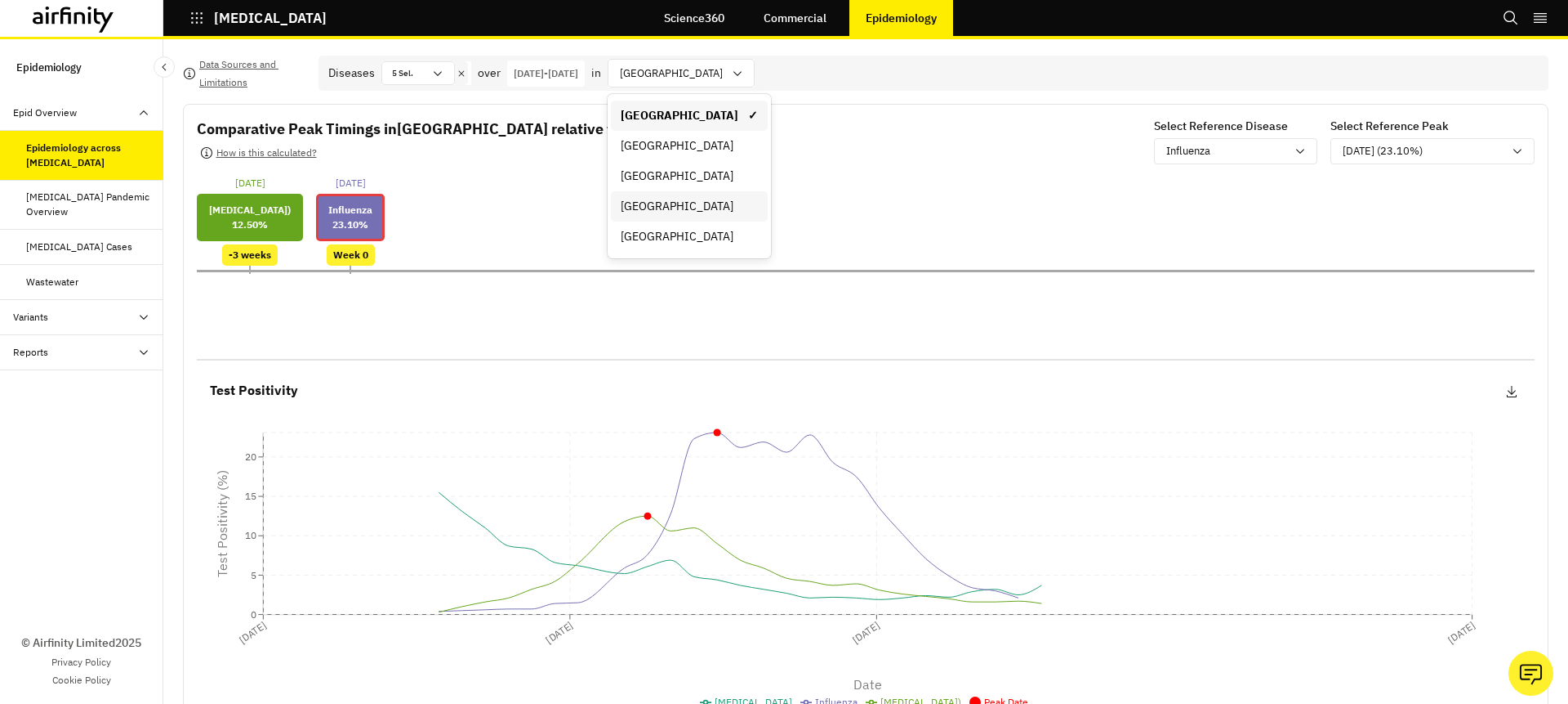
click at [725, 207] on div "[GEOGRAPHIC_DATA]" at bounding box center [689, 206] width 138 height 17
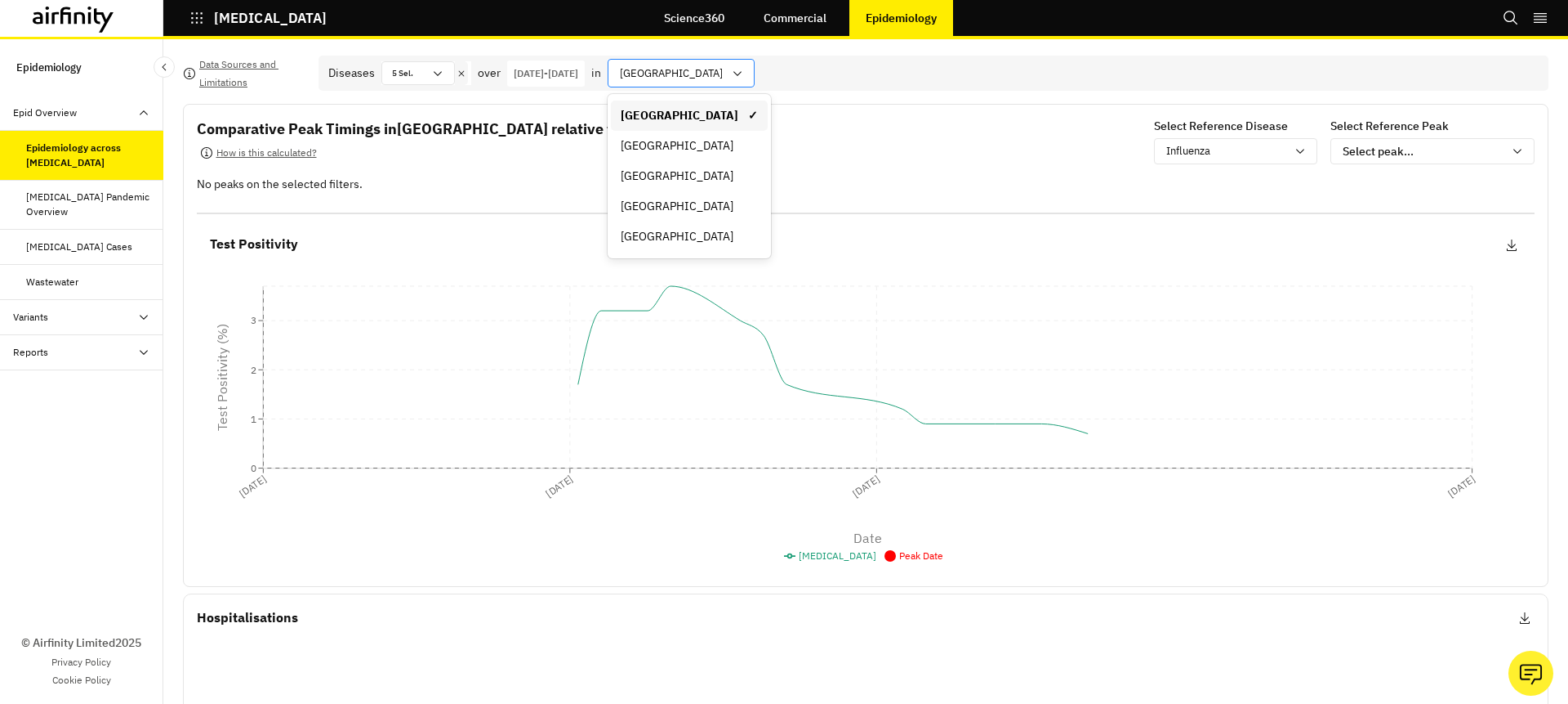
click at [731, 72] on icon at bounding box center [737, 73] width 13 height 13
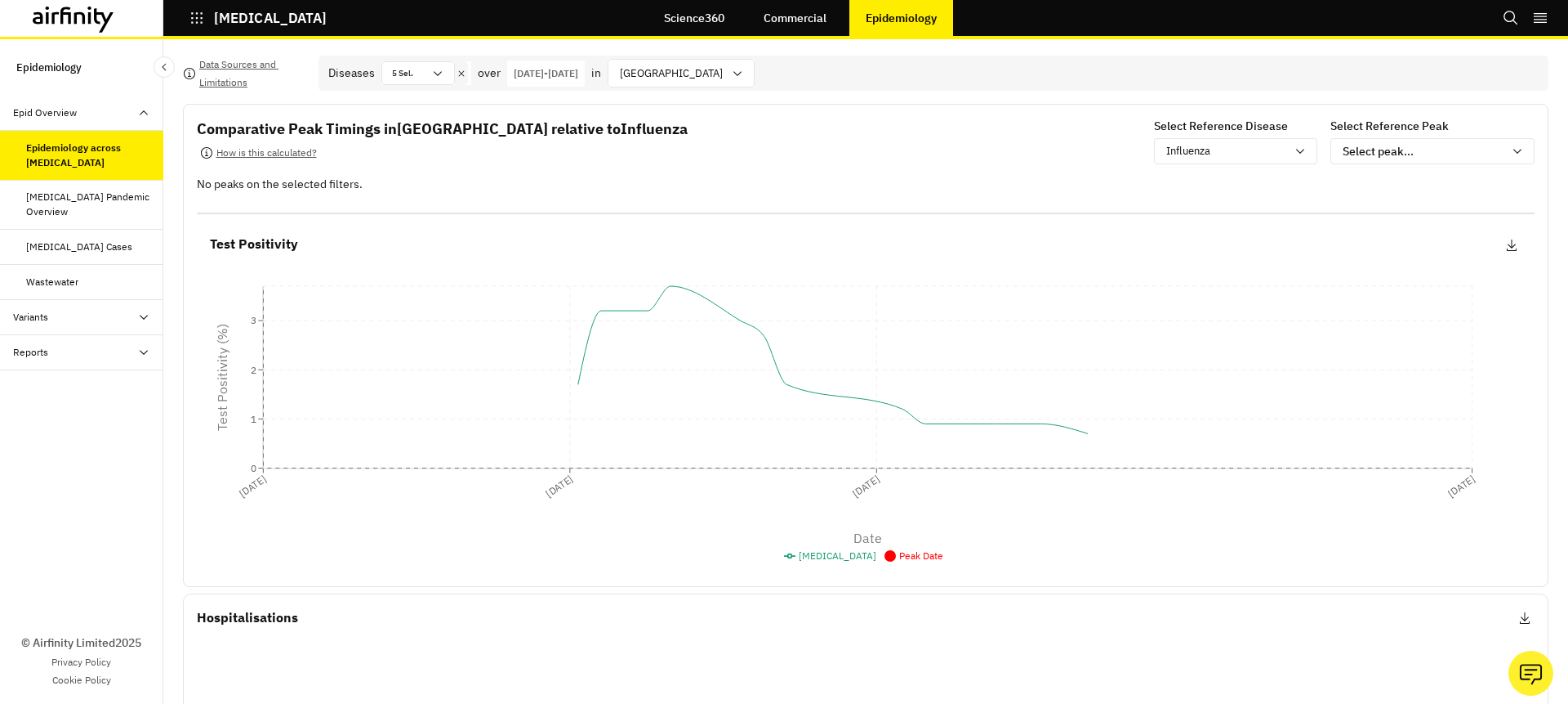
click at [593, 127] on div "Comparative Peak Timings in [GEOGRAPHIC_DATA] relative to [MEDICAL_DATA] How is…" at bounding box center [865, 143] width 1338 height 51
click at [578, 76] on p "[DATE] - [DATE]" at bounding box center [546, 73] width 65 height 15
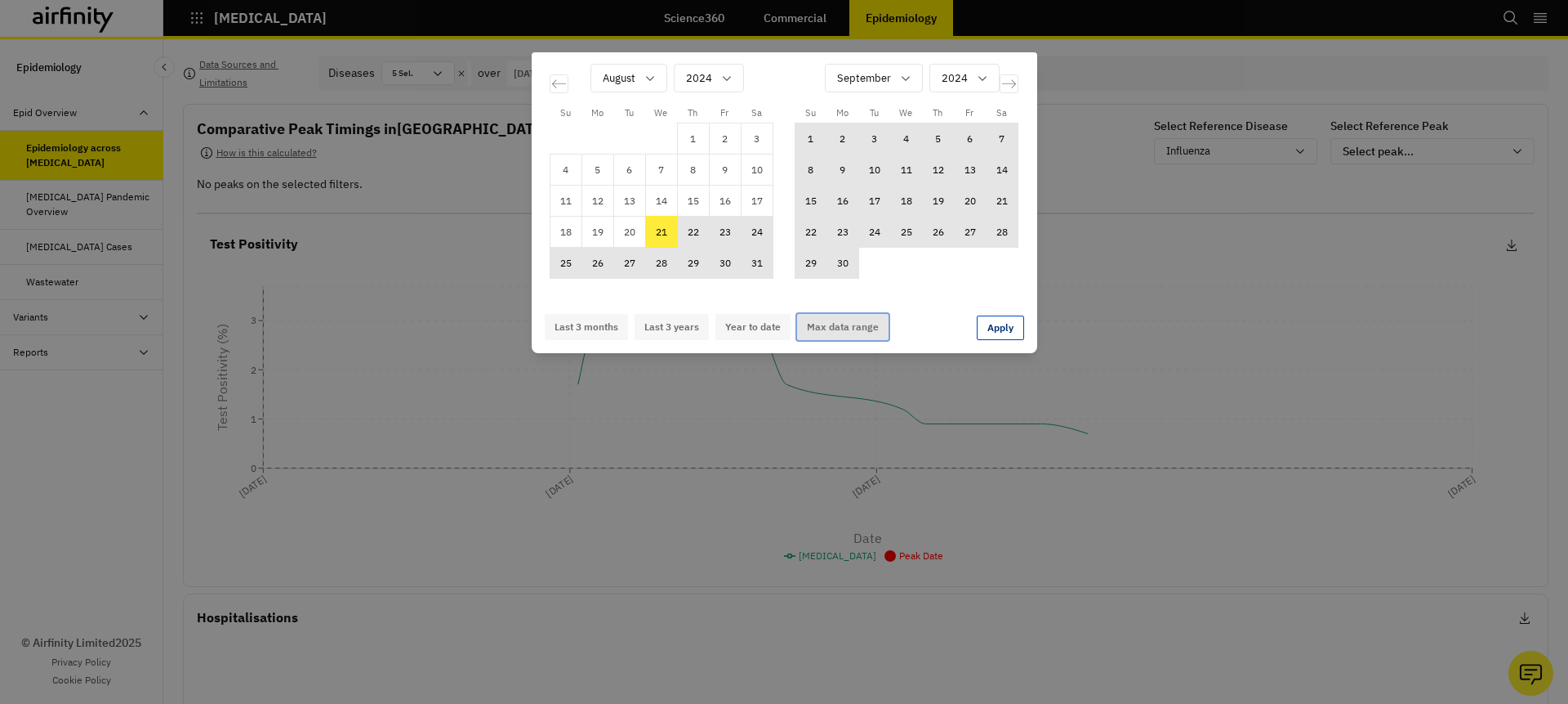
click at [830, 321] on button "Max data range" at bounding box center [843, 326] width 92 height 26
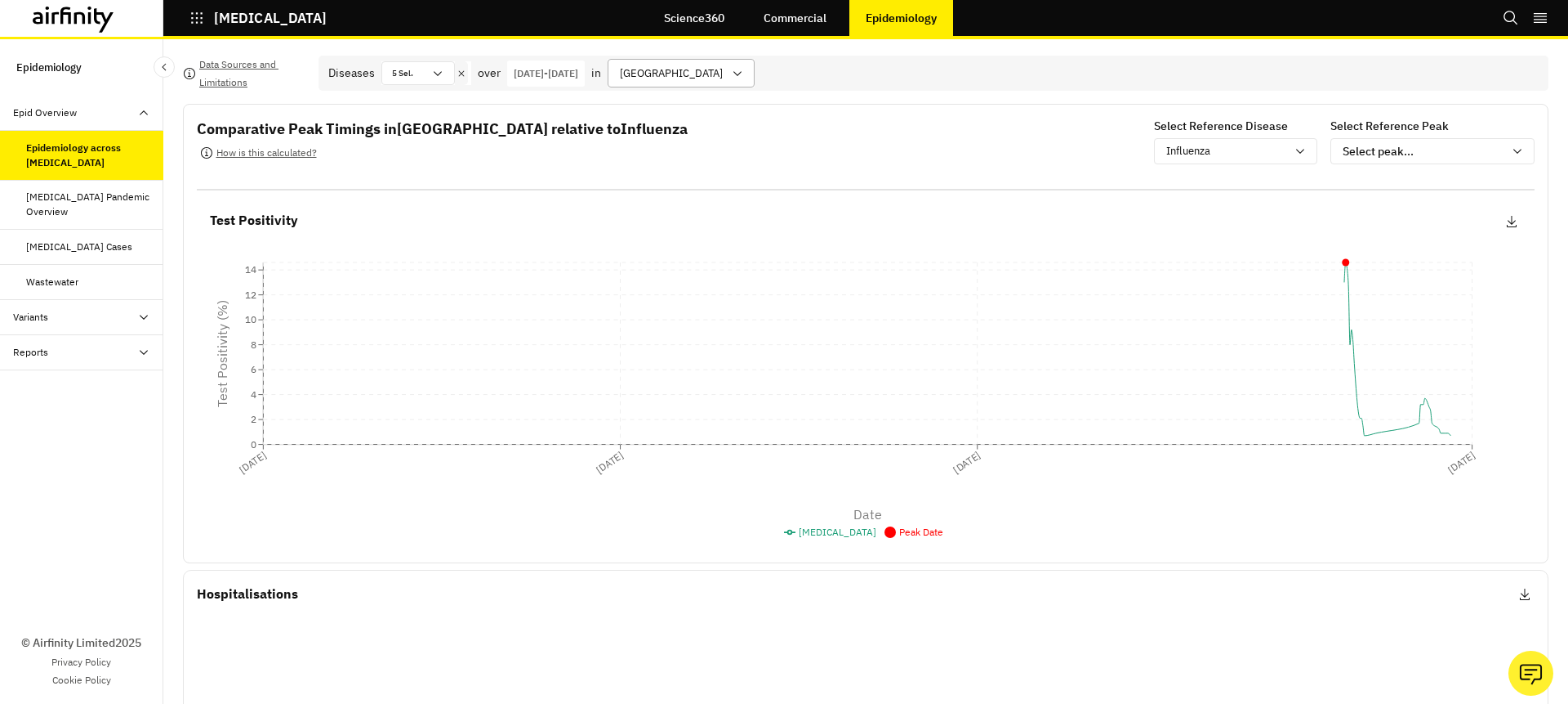
click at [691, 70] on div at bounding box center [671, 74] width 103 height 21
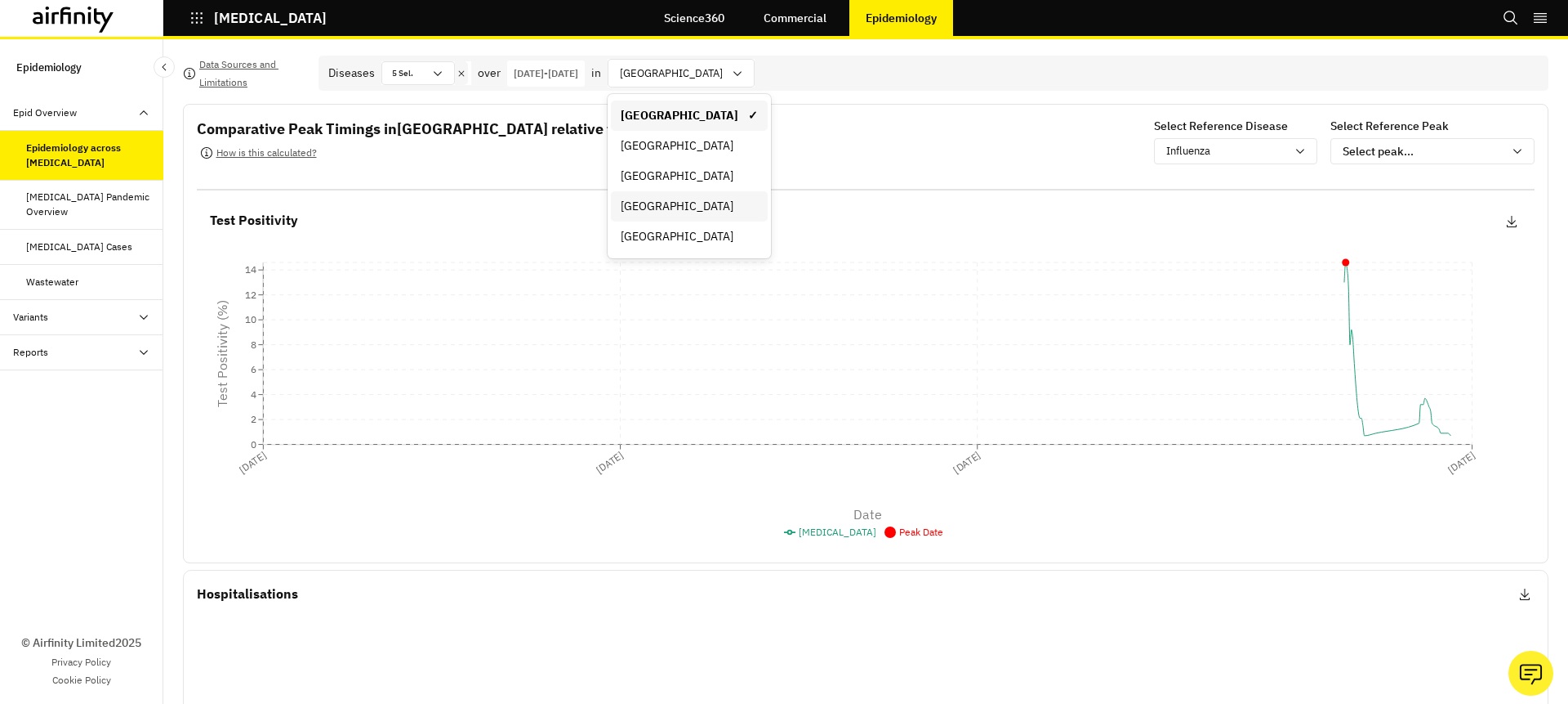
click at [727, 197] on div "[GEOGRAPHIC_DATA]" at bounding box center [689, 206] width 157 height 30
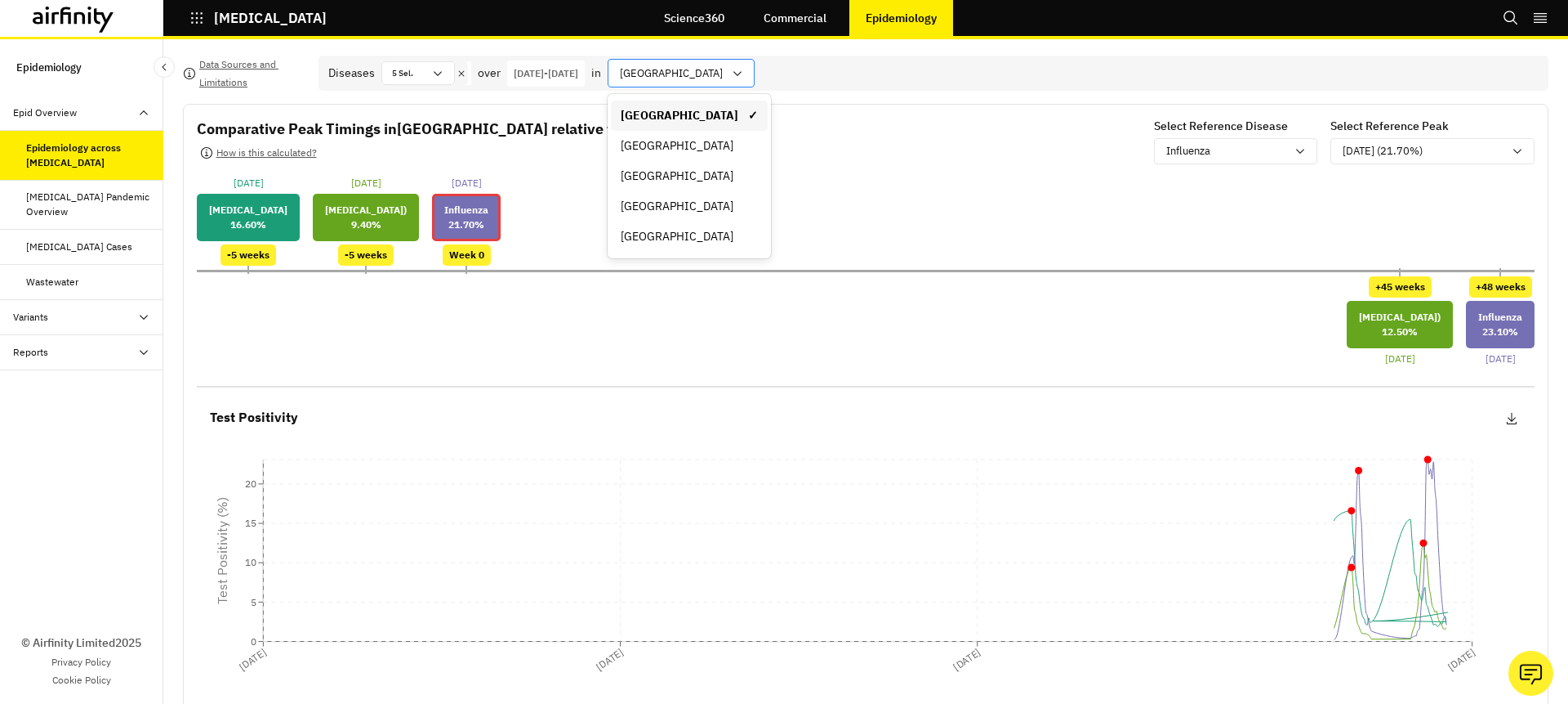
click at [715, 75] on div "[GEOGRAPHIC_DATA]" at bounding box center [670, 73] width 123 height 27
click at [736, 236] on div "[GEOGRAPHIC_DATA]" at bounding box center [689, 236] width 138 height 17
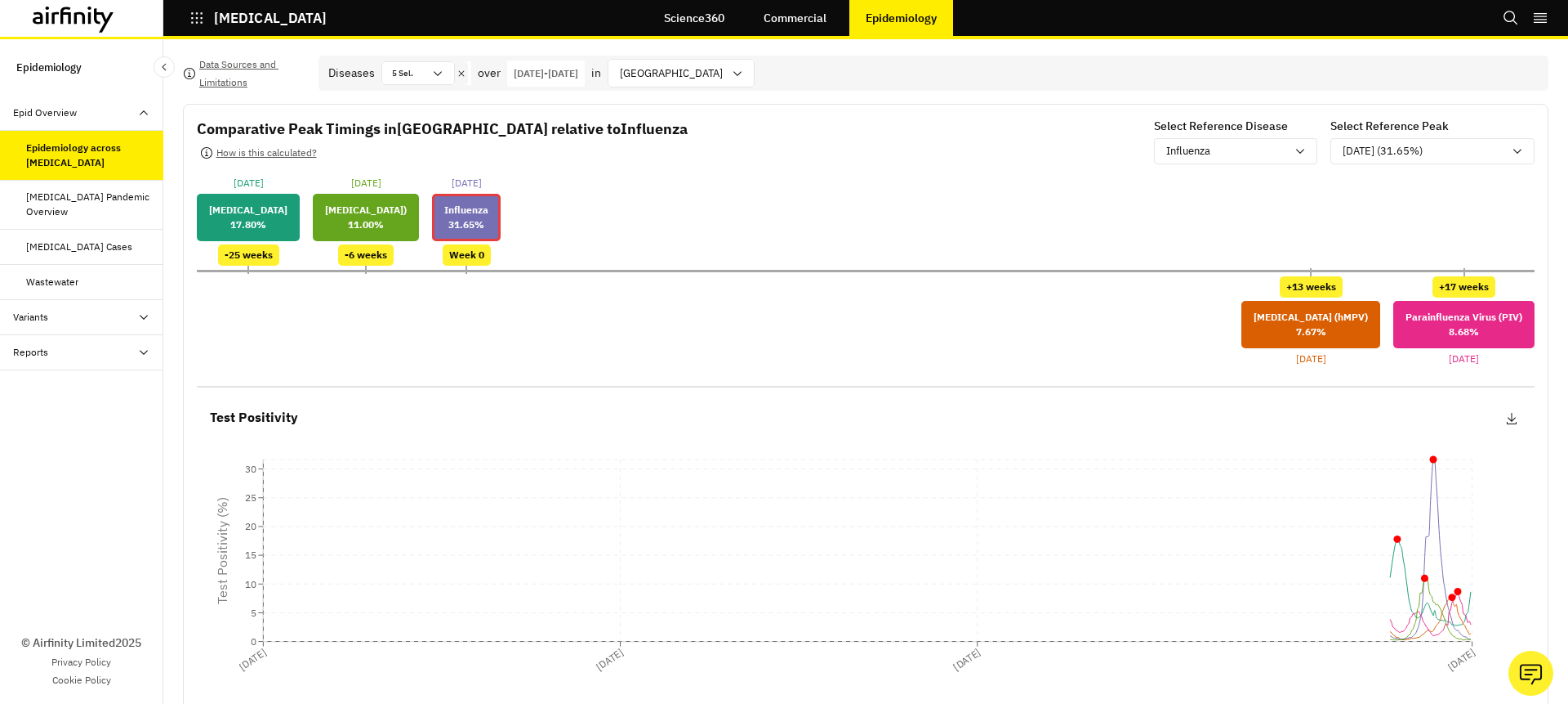
click at [459, 80] on div at bounding box center [461, 73] width 13 height 23
click at [459, 75] on icon at bounding box center [461, 73] width 6 height 6
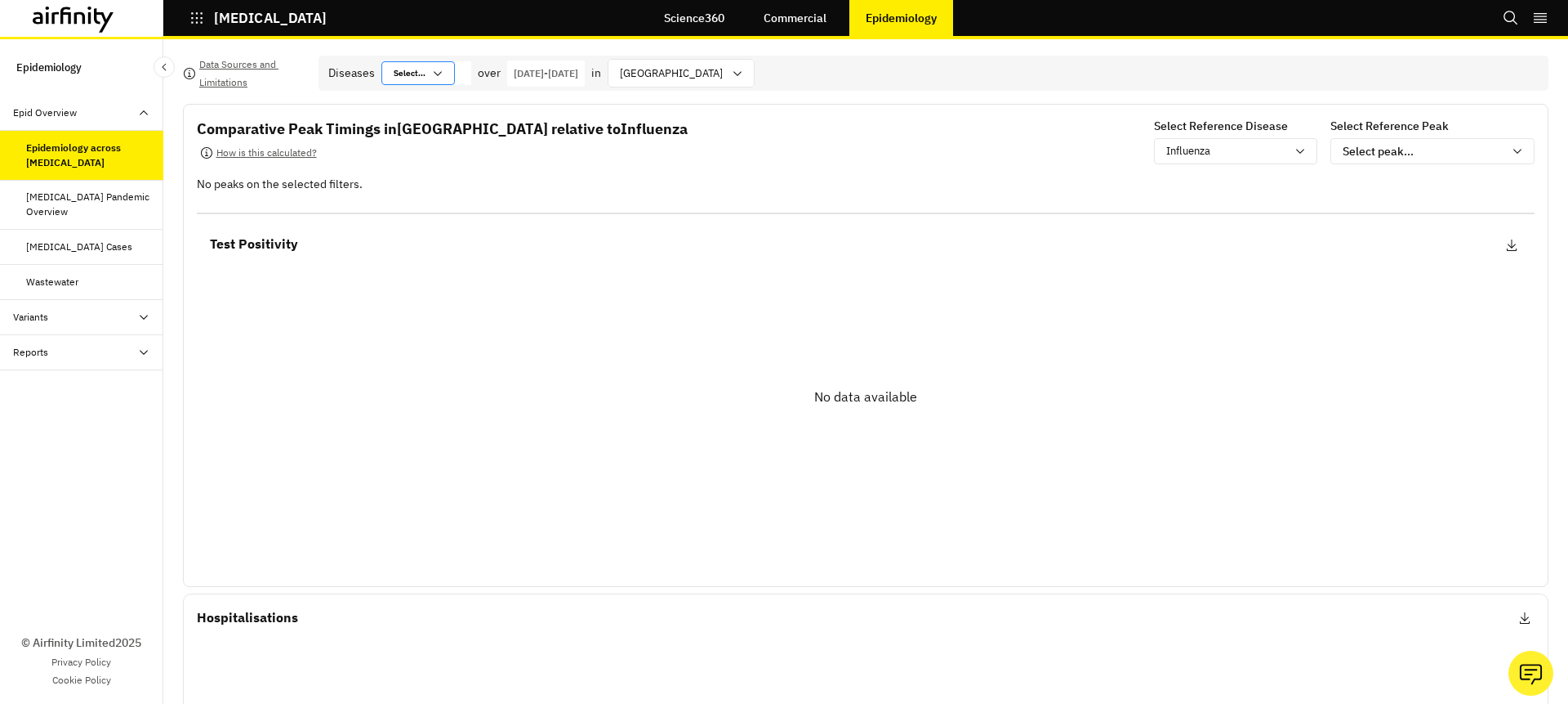
click at [434, 75] on icon at bounding box center [437, 73] width 13 height 13
click at [458, 134] on div "[MEDICAL_DATA]" at bounding box center [463, 136] width 138 height 12
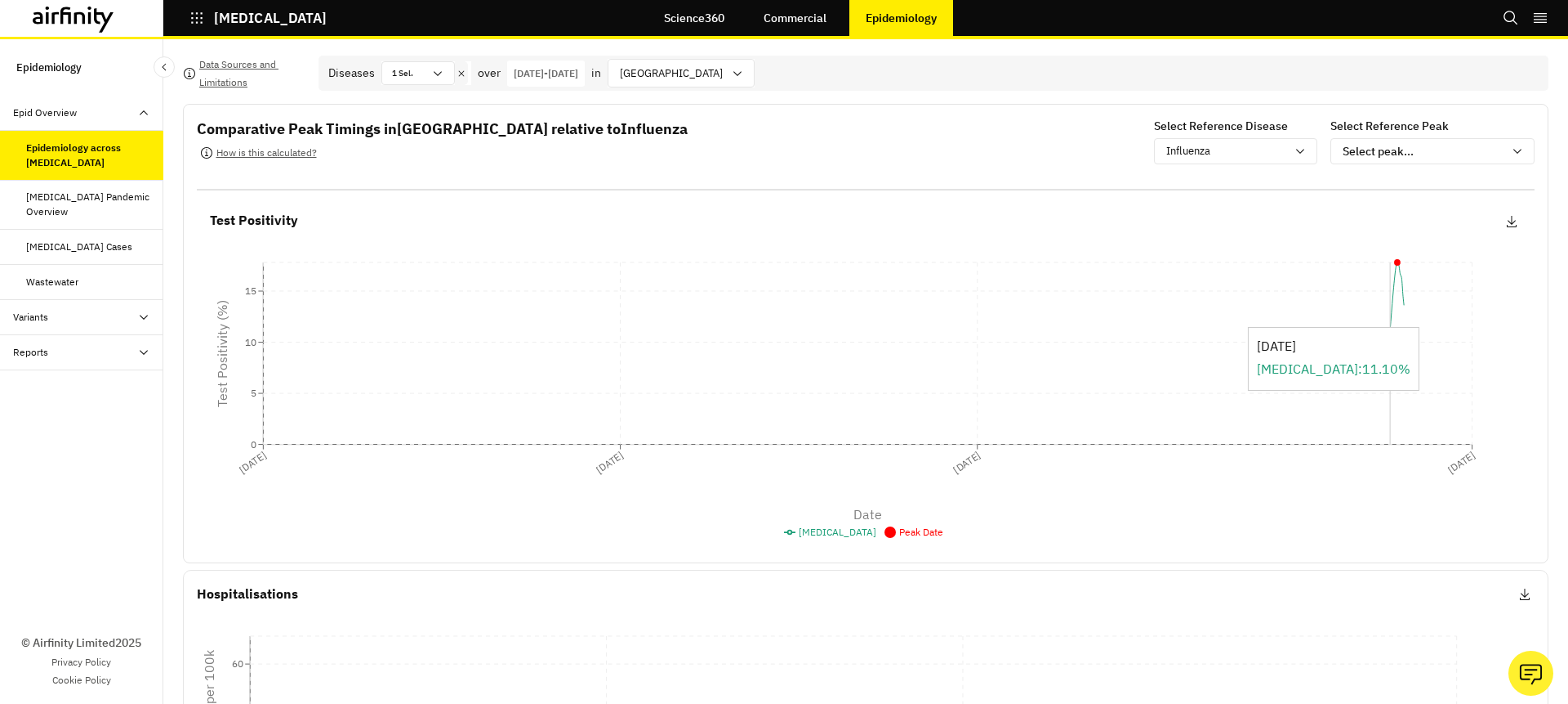
scroll to position [236, 0]
